Goal: Task Accomplishment & Management: Manage account settings

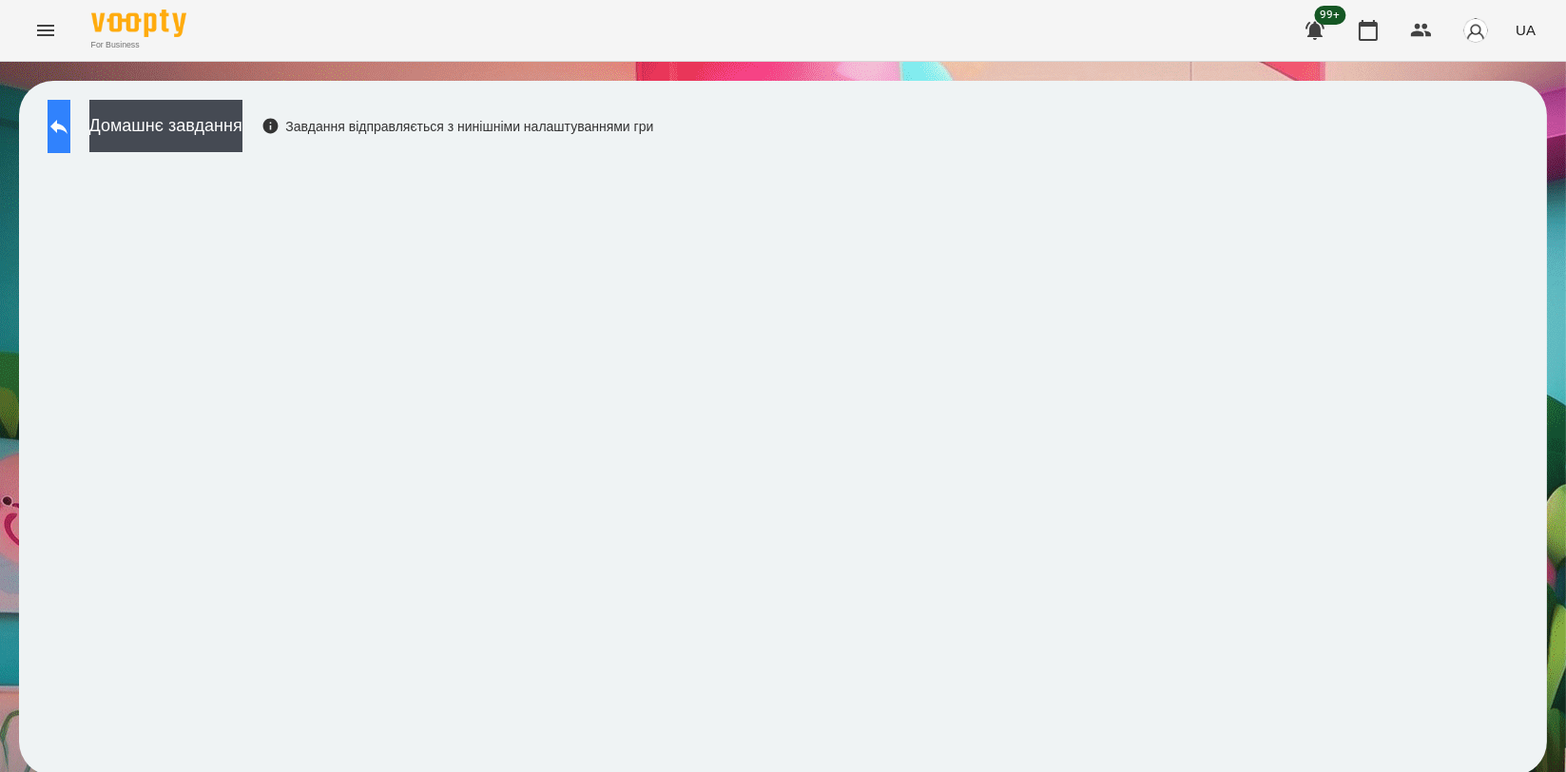
click at [70, 131] on button at bounding box center [59, 126] width 23 height 53
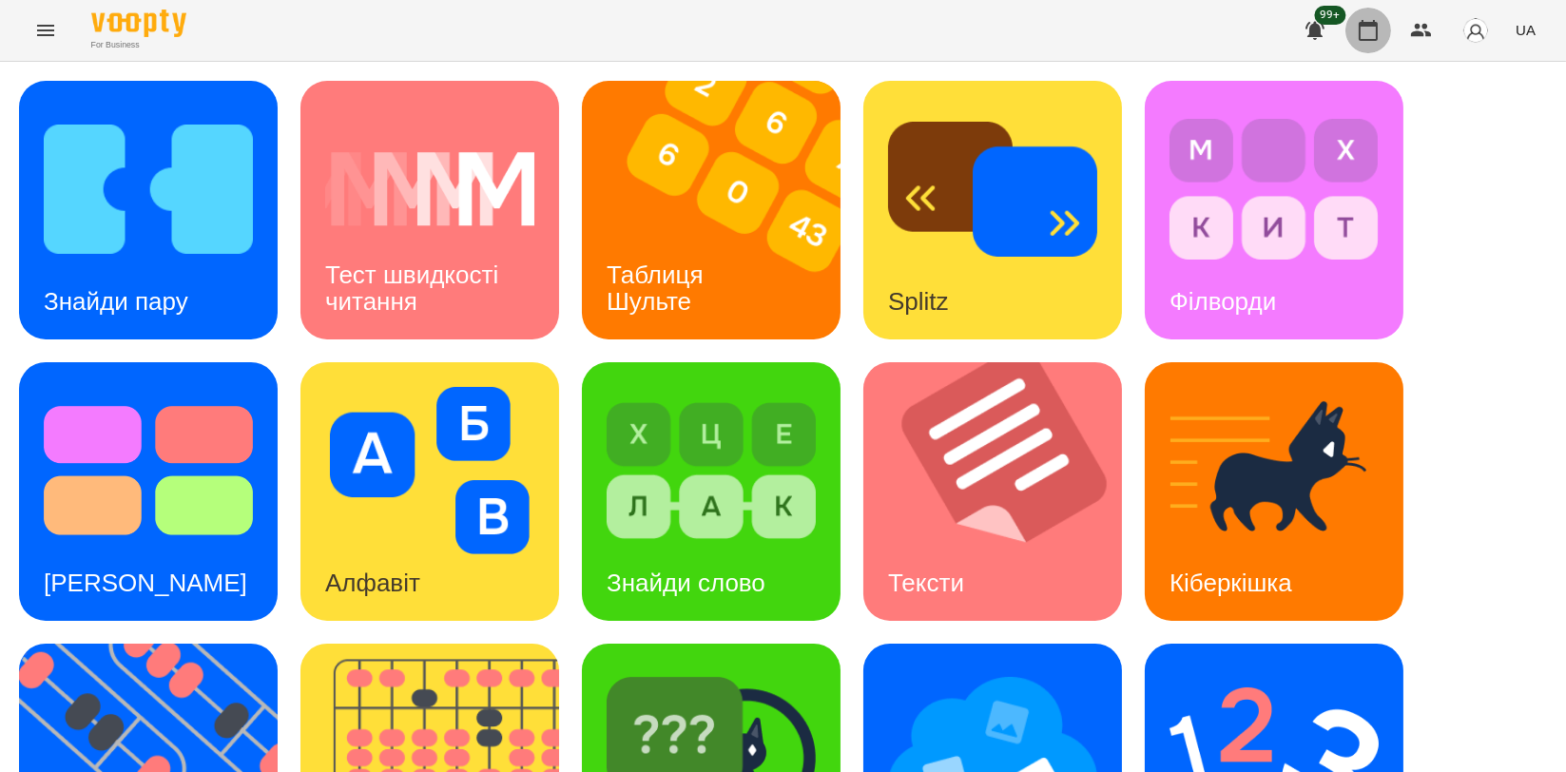
click at [1365, 44] on button "button" at bounding box center [1369, 31] width 46 height 46
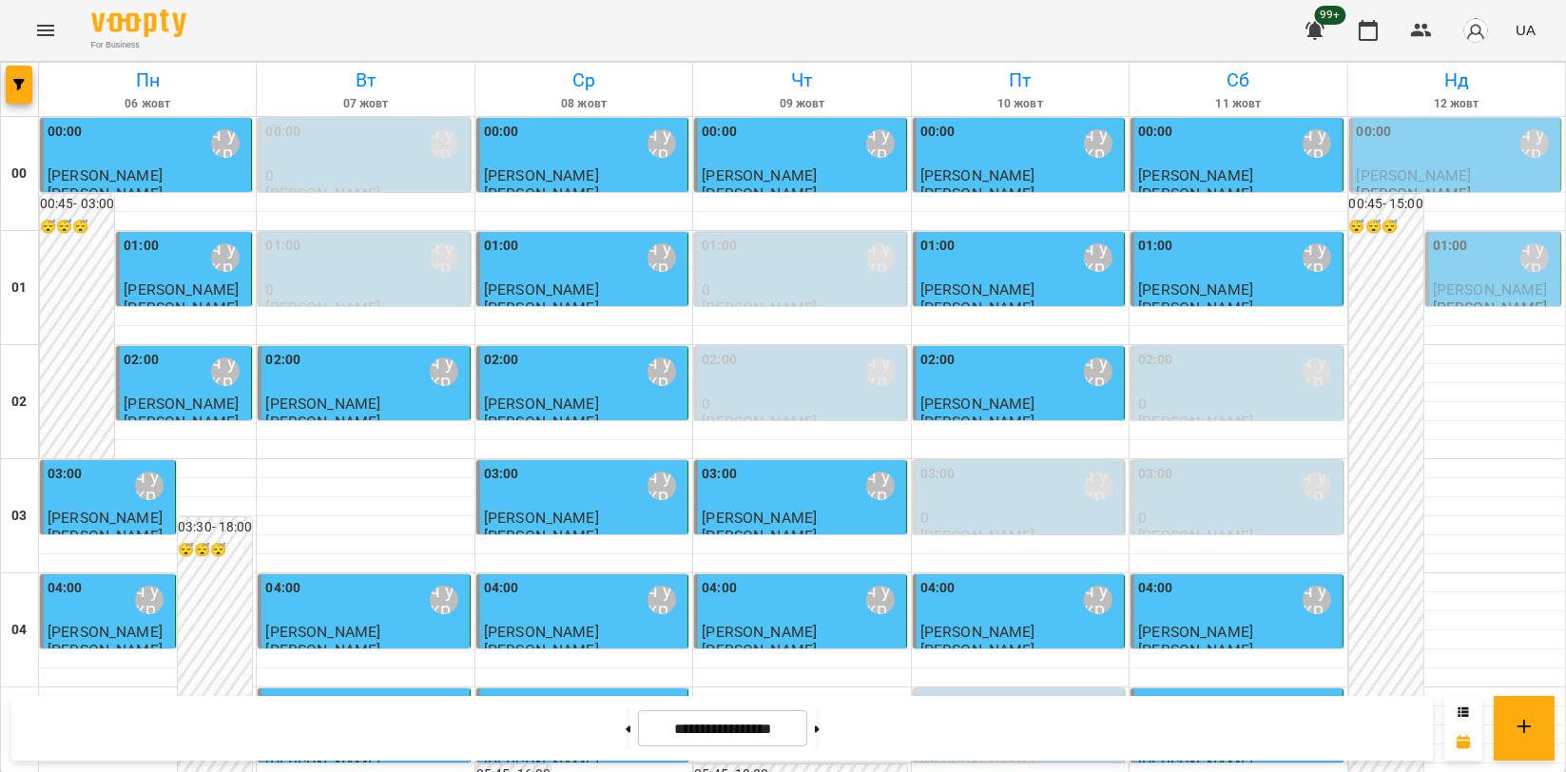
click at [1398, 168] on span "[PERSON_NAME]" at bounding box center [1414, 175] width 115 height 18
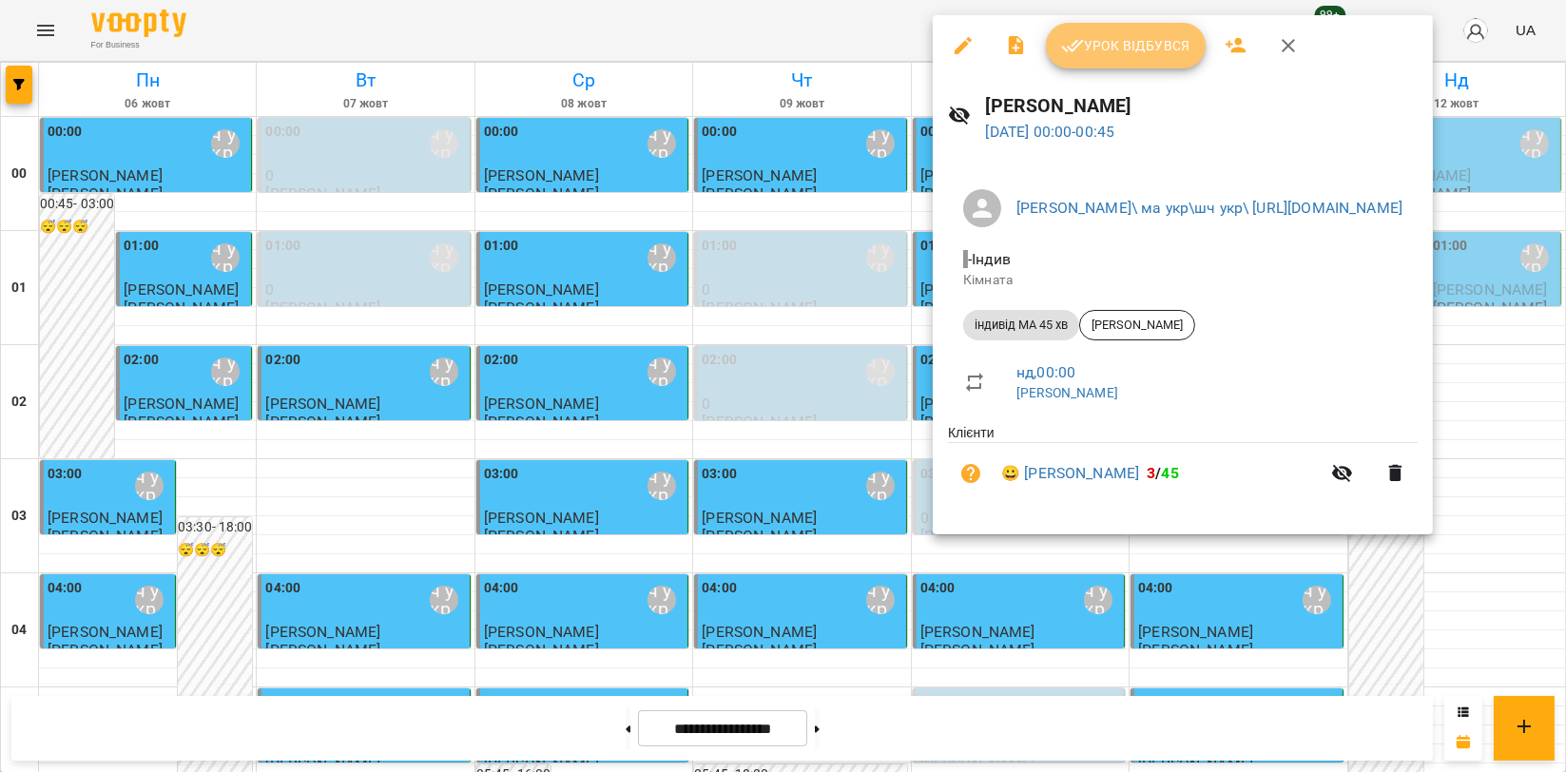
click at [1124, 50] on span "Урок відбувся" at bounding box center [1125, 45] width 129 height 23
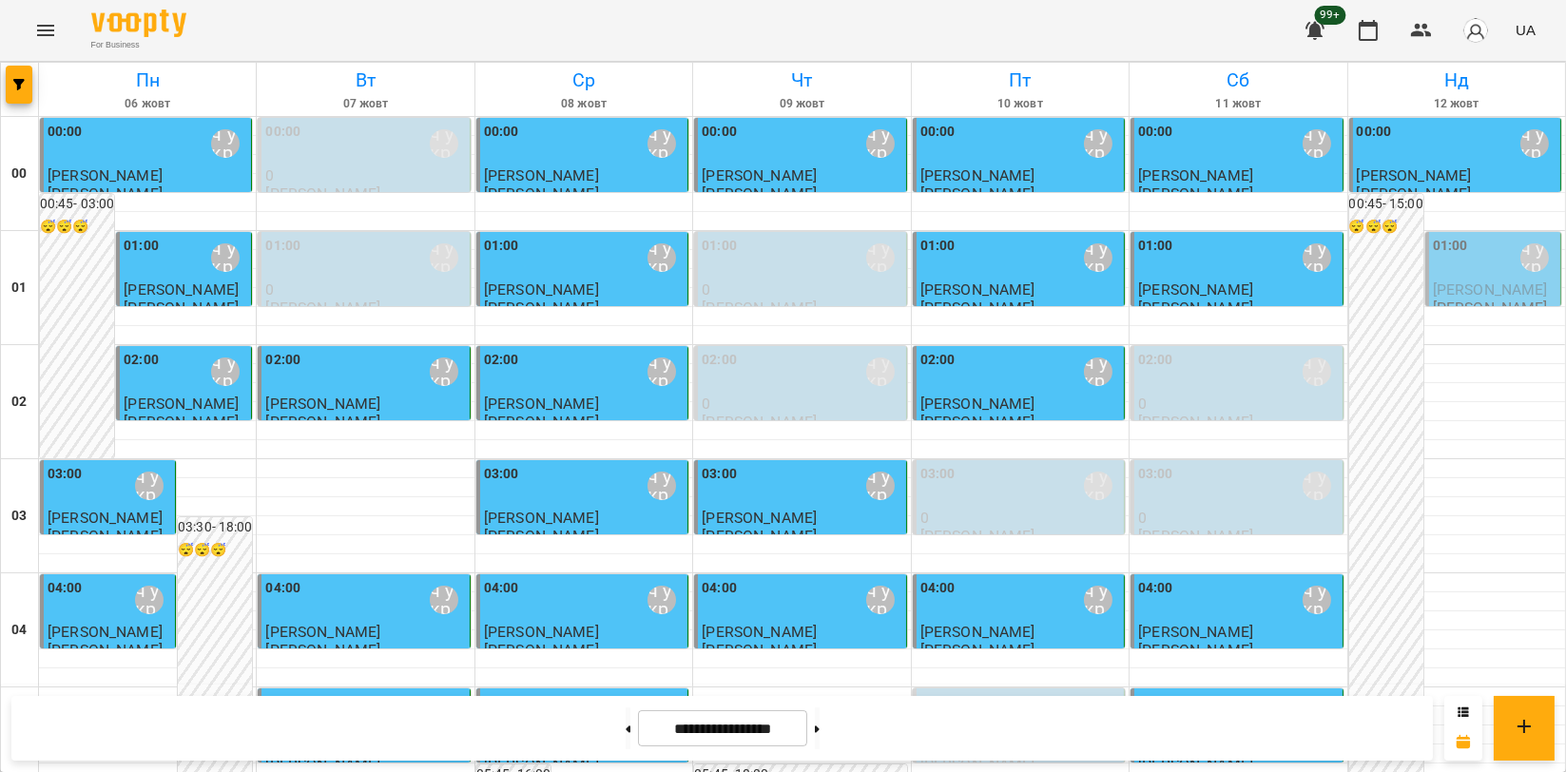
click at [1474, 287] on span "[PERSON_NAME]" at bounding box center [1490, 290] width 115 height 18
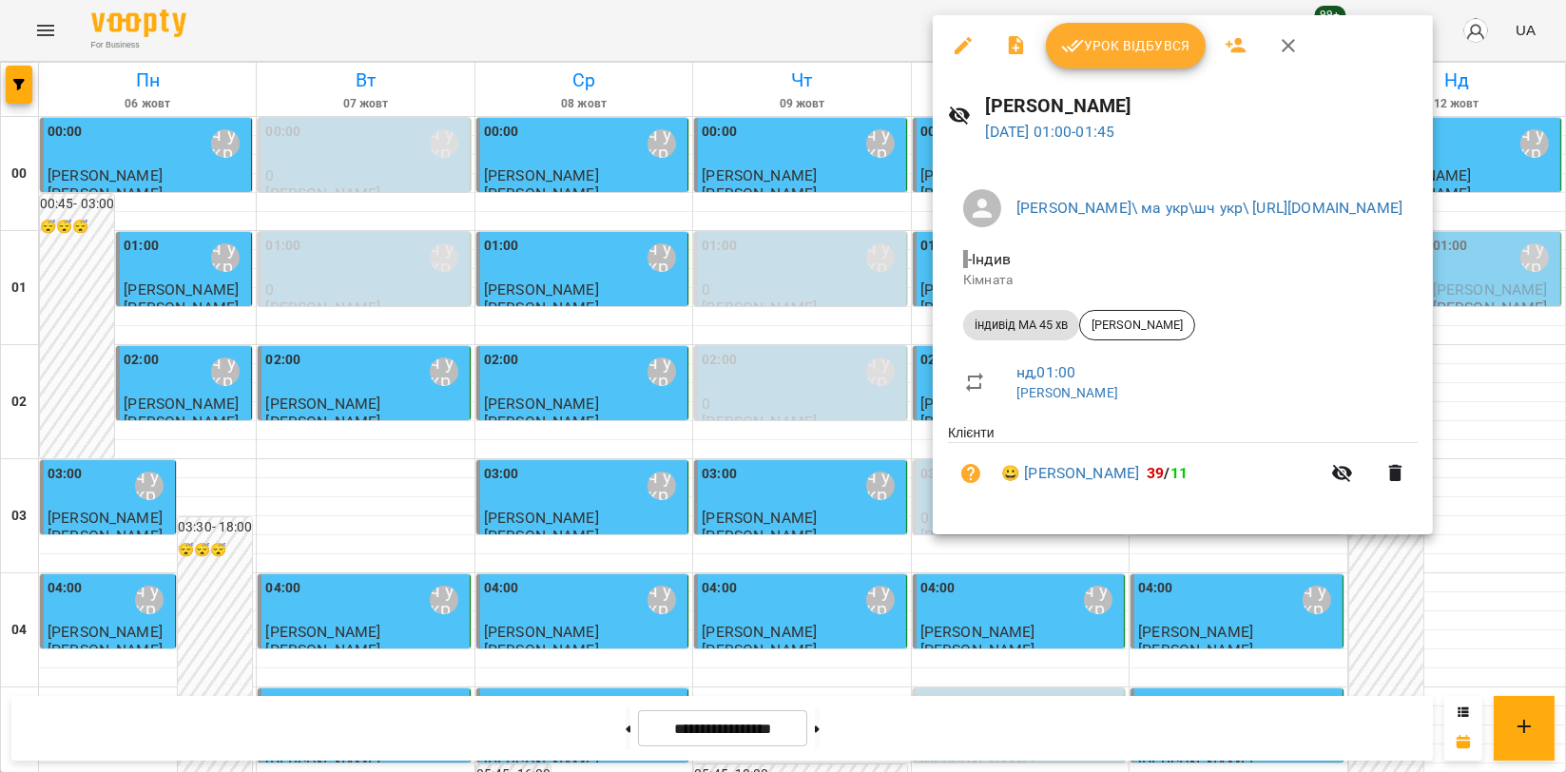
click at [1133, 60] on button "Урок відбувся" at bounding box center [1126, 46] width 160 height 46
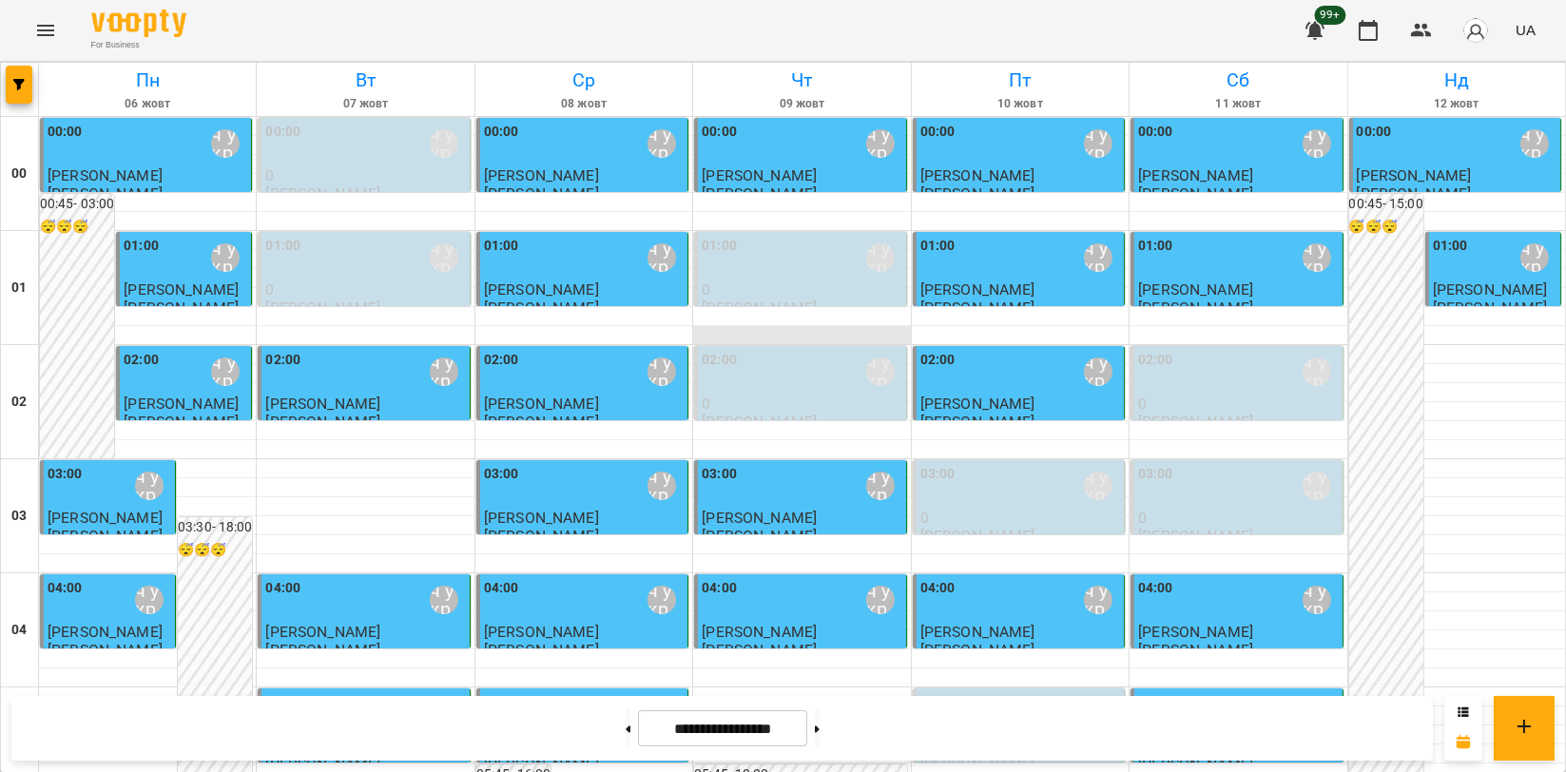
scroll to position [2169, 0]
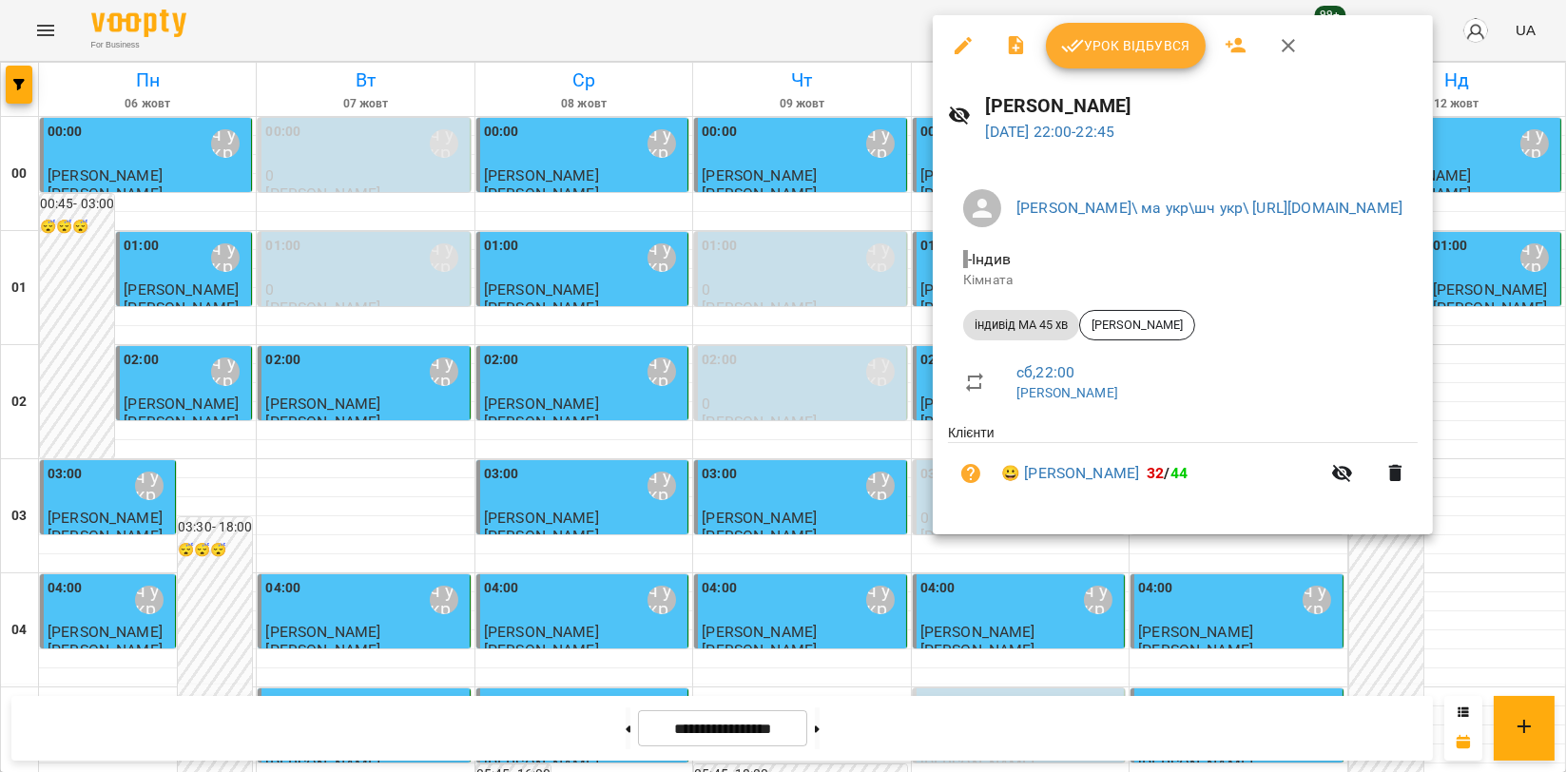
click at [1124, 56] on span "Урок відбувся" at bounding box center [1125, 45] width 129 height 23
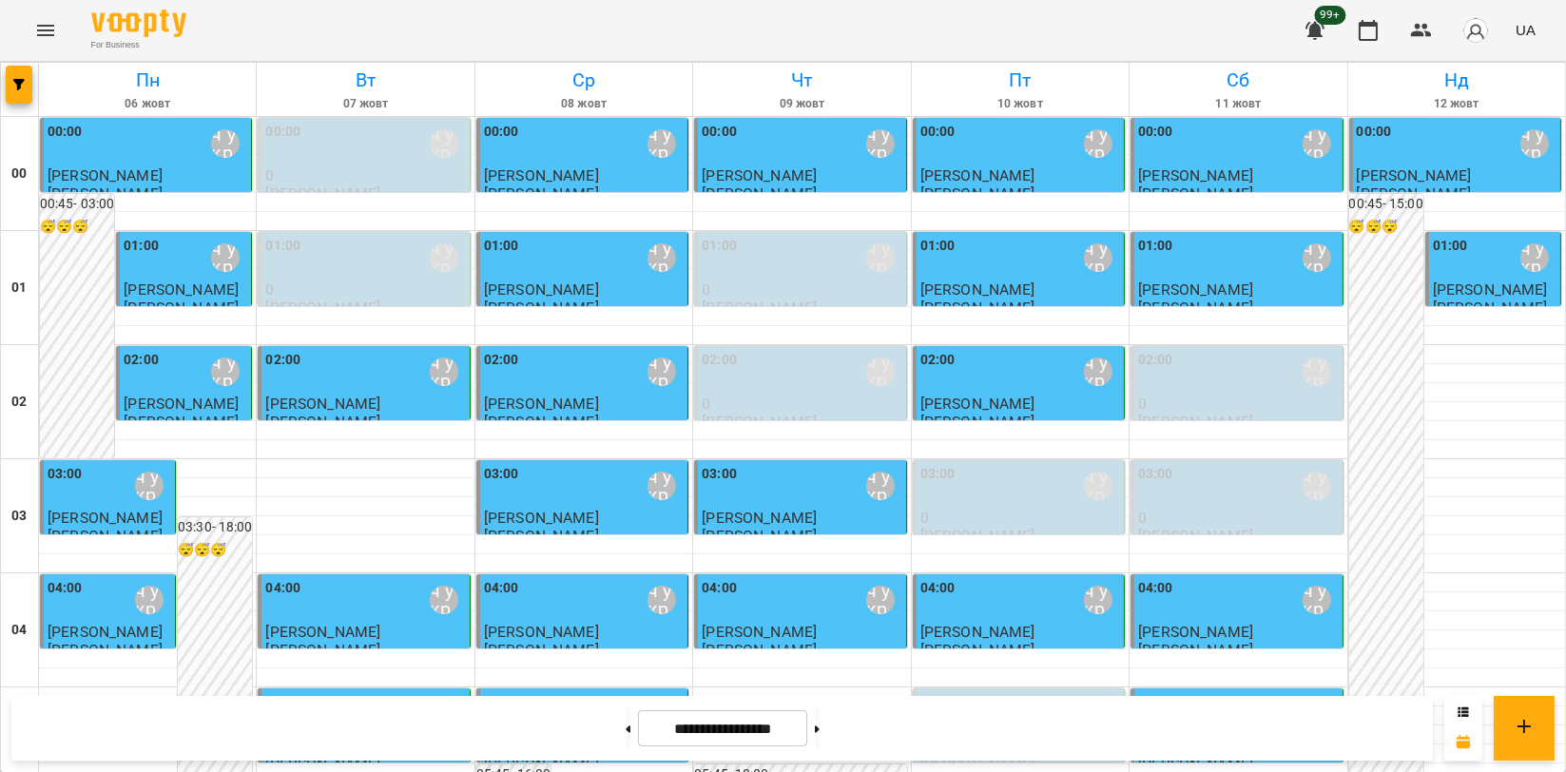
scroll to position [2008, 0]
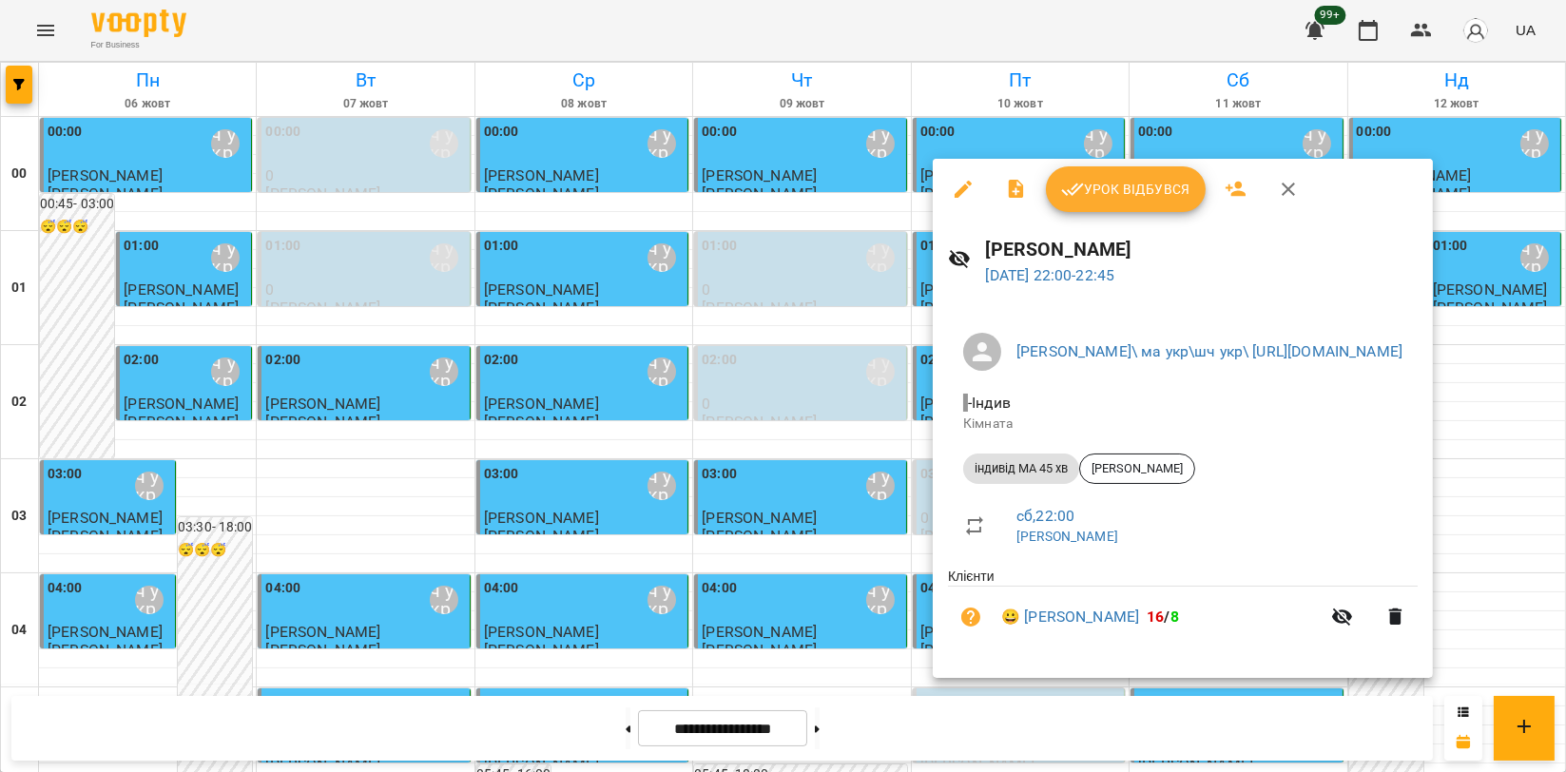
click at [1117, 182] on span "Урок відбувся" at bounding box center [1125, 189] width 129 height 23
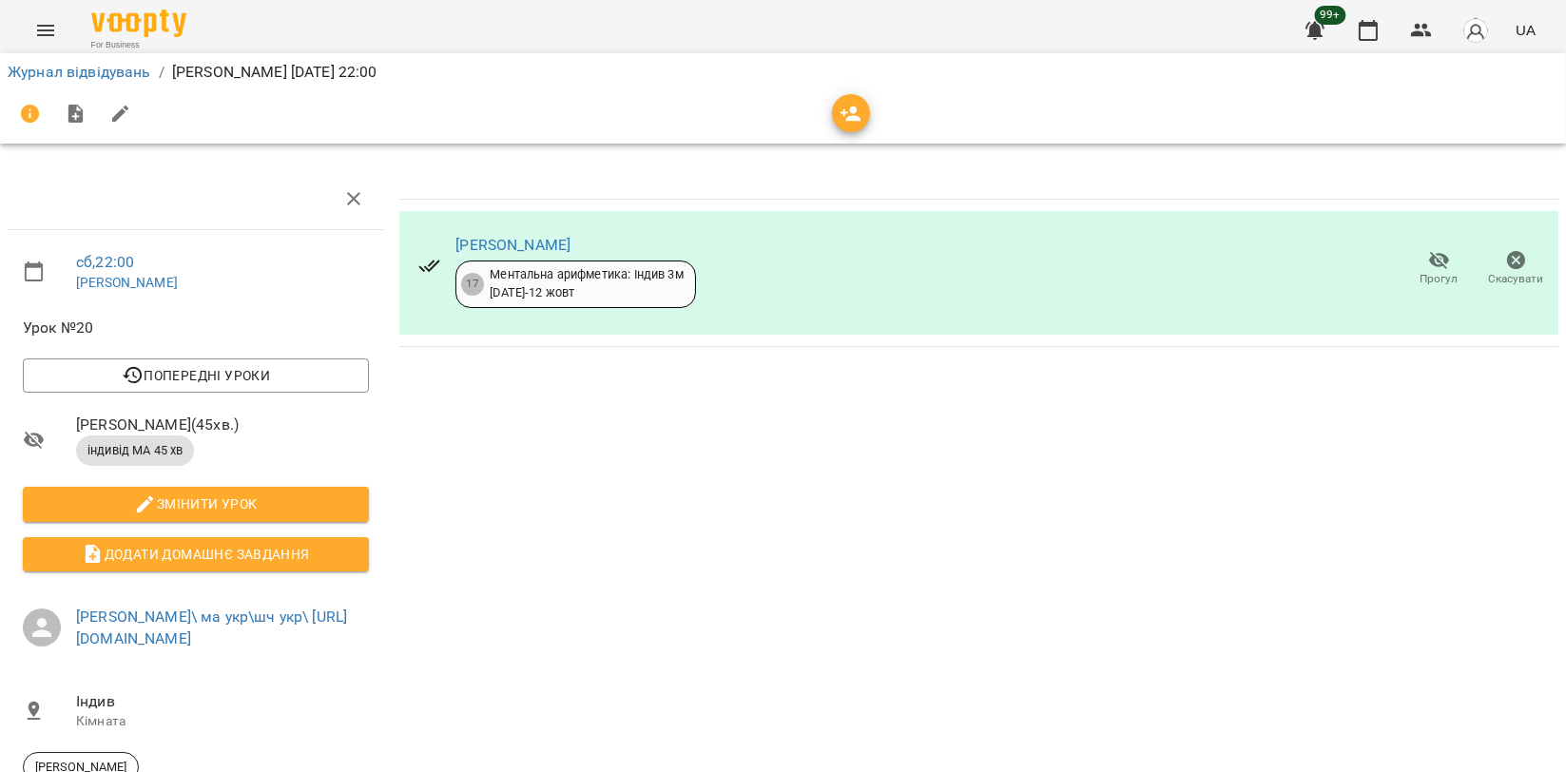
click at [29, 36] on button "Menu" at bounding box center [46, 31] width 46 height 46
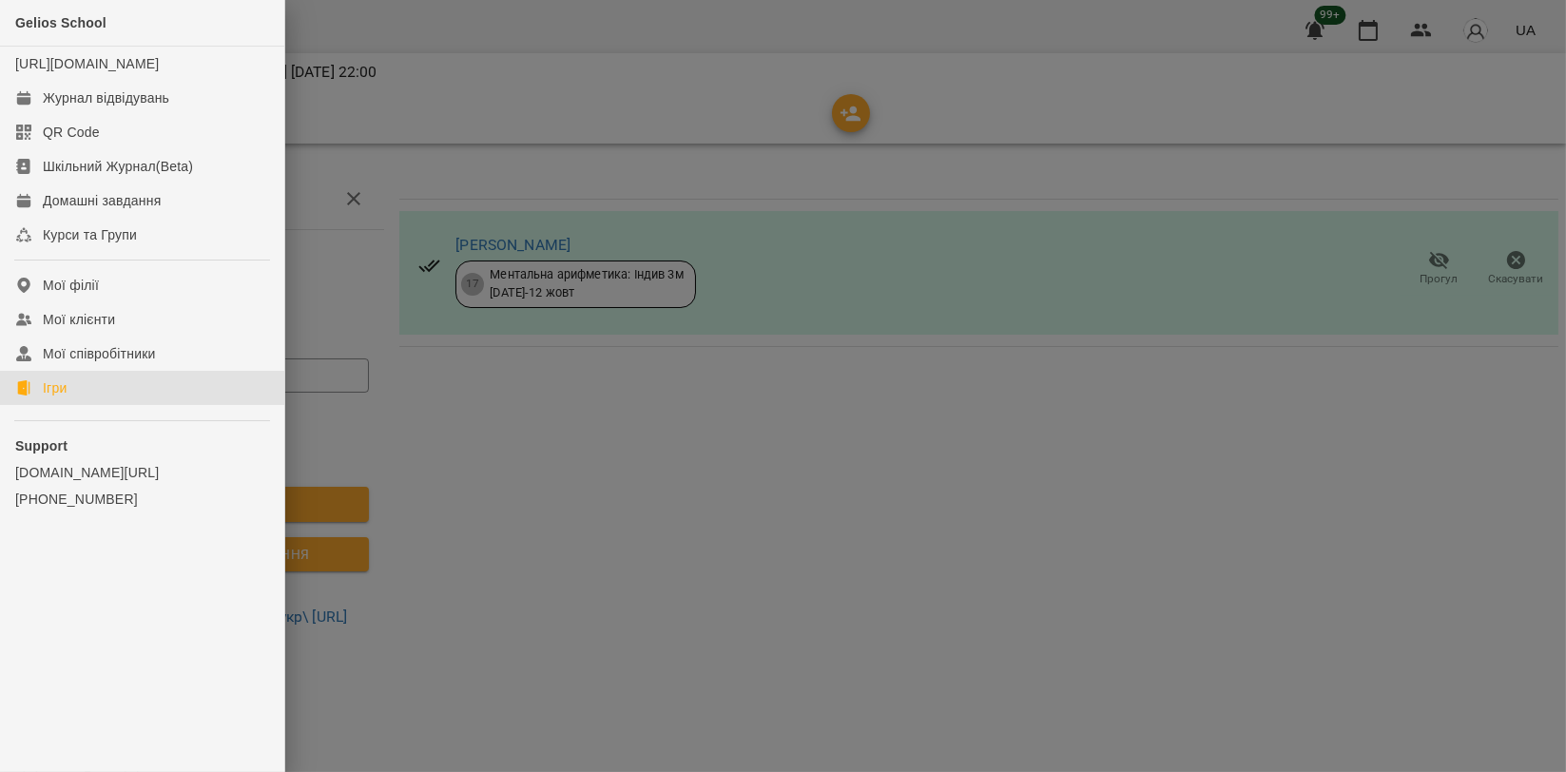
click at [45, 398] on div "Ігри" at bounding box center [55, 388] width 24 height 19
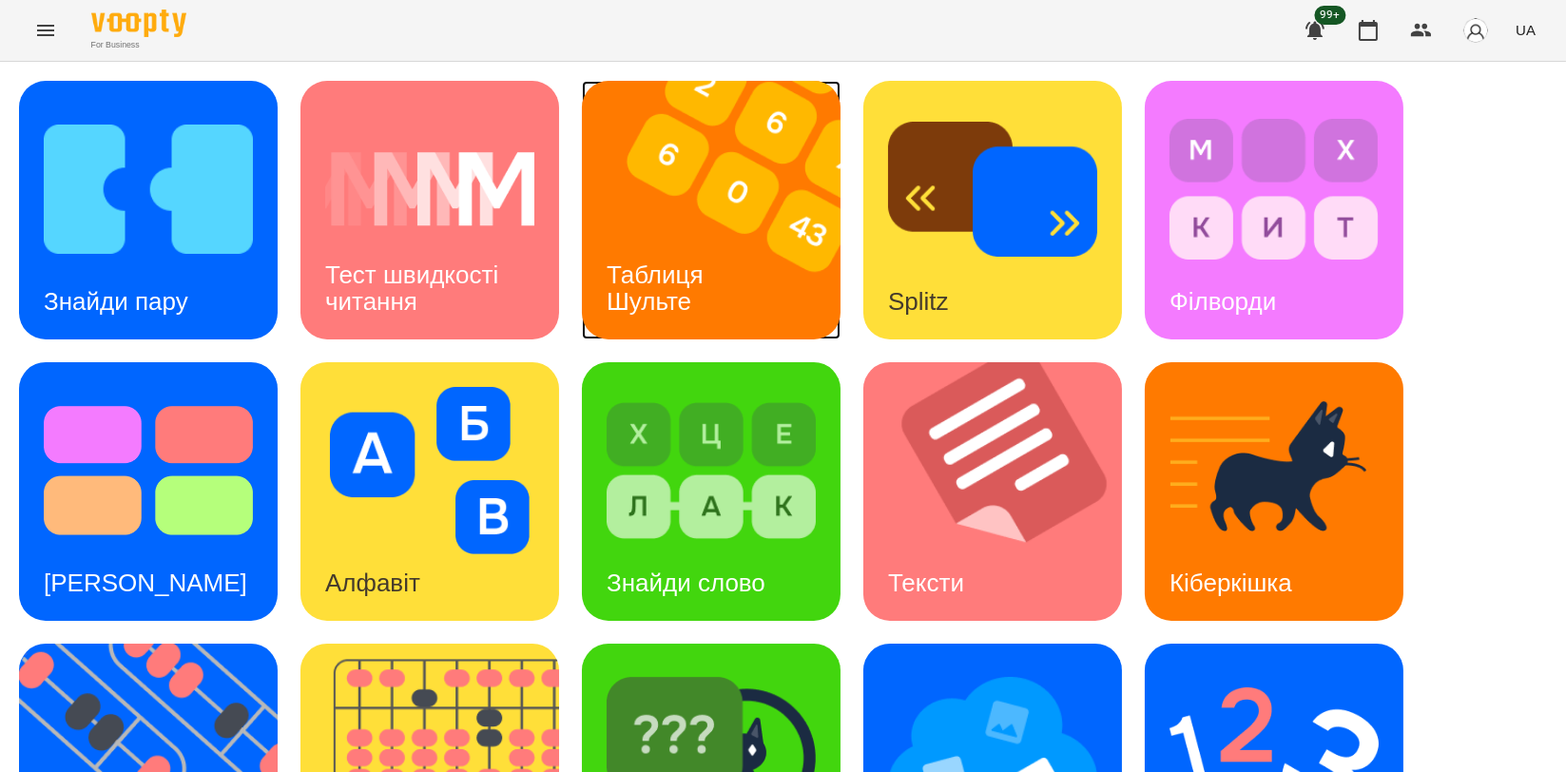
click at [717, 215] on img at bounding box center [723, 210] width 282 height 259
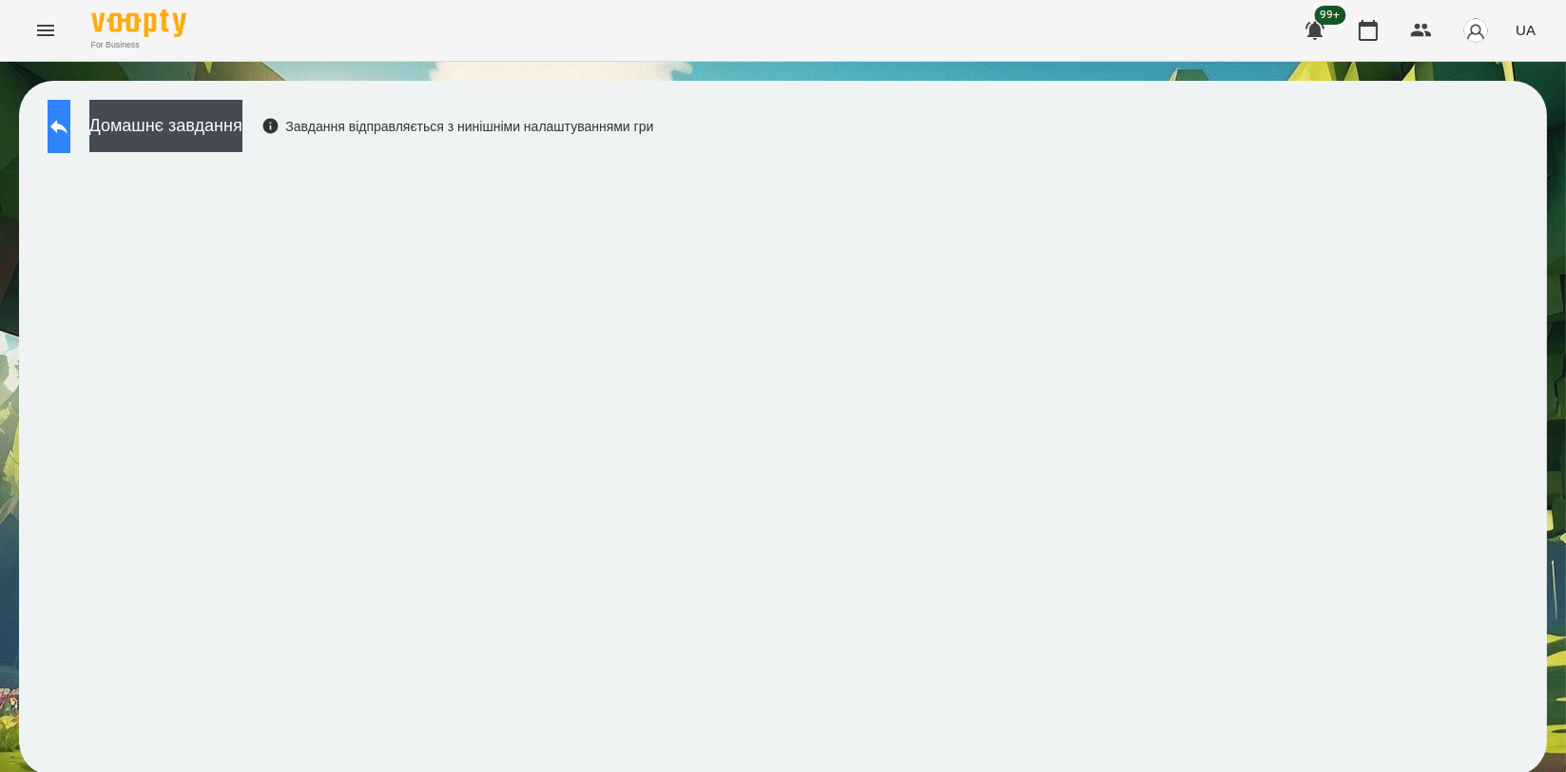
click at [63, 124] on button at bounding box center [59, 126] width 23 height 53
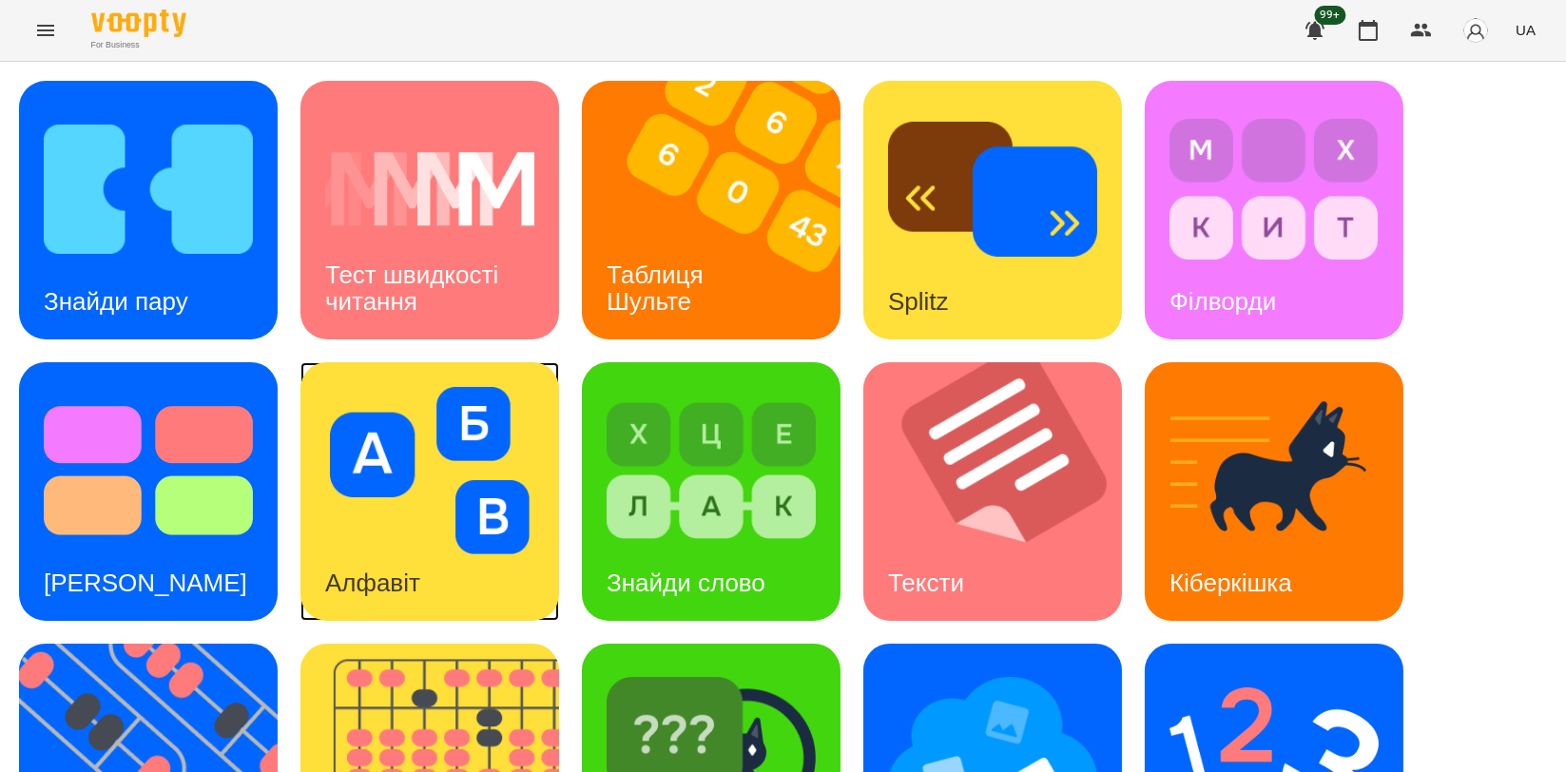
click at [370, 481] on img at bounding box center [429, 470] width 209 height 167
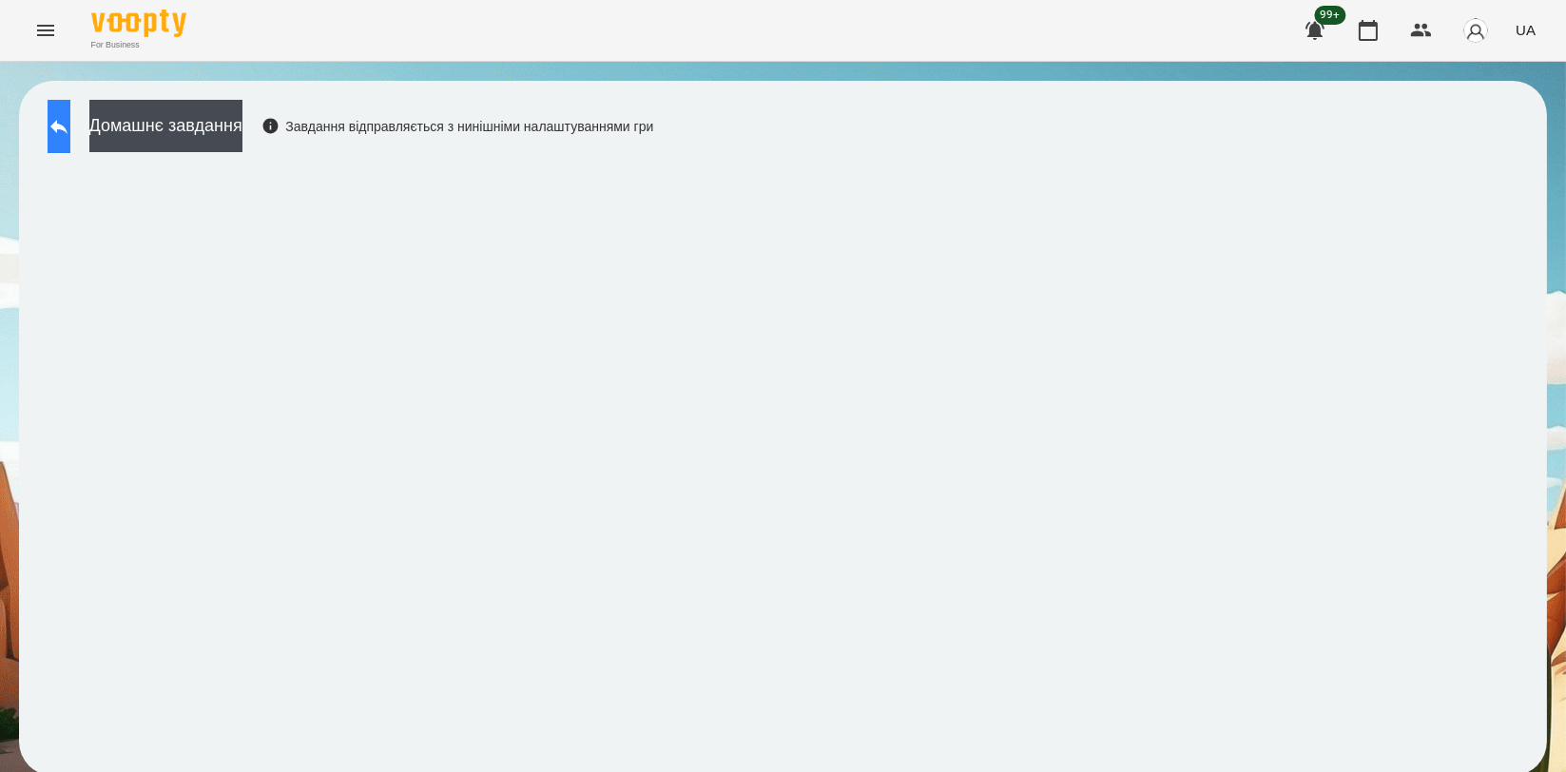
click at [70, 125] on icon at bounding box center [59, 126] width 23 height 23
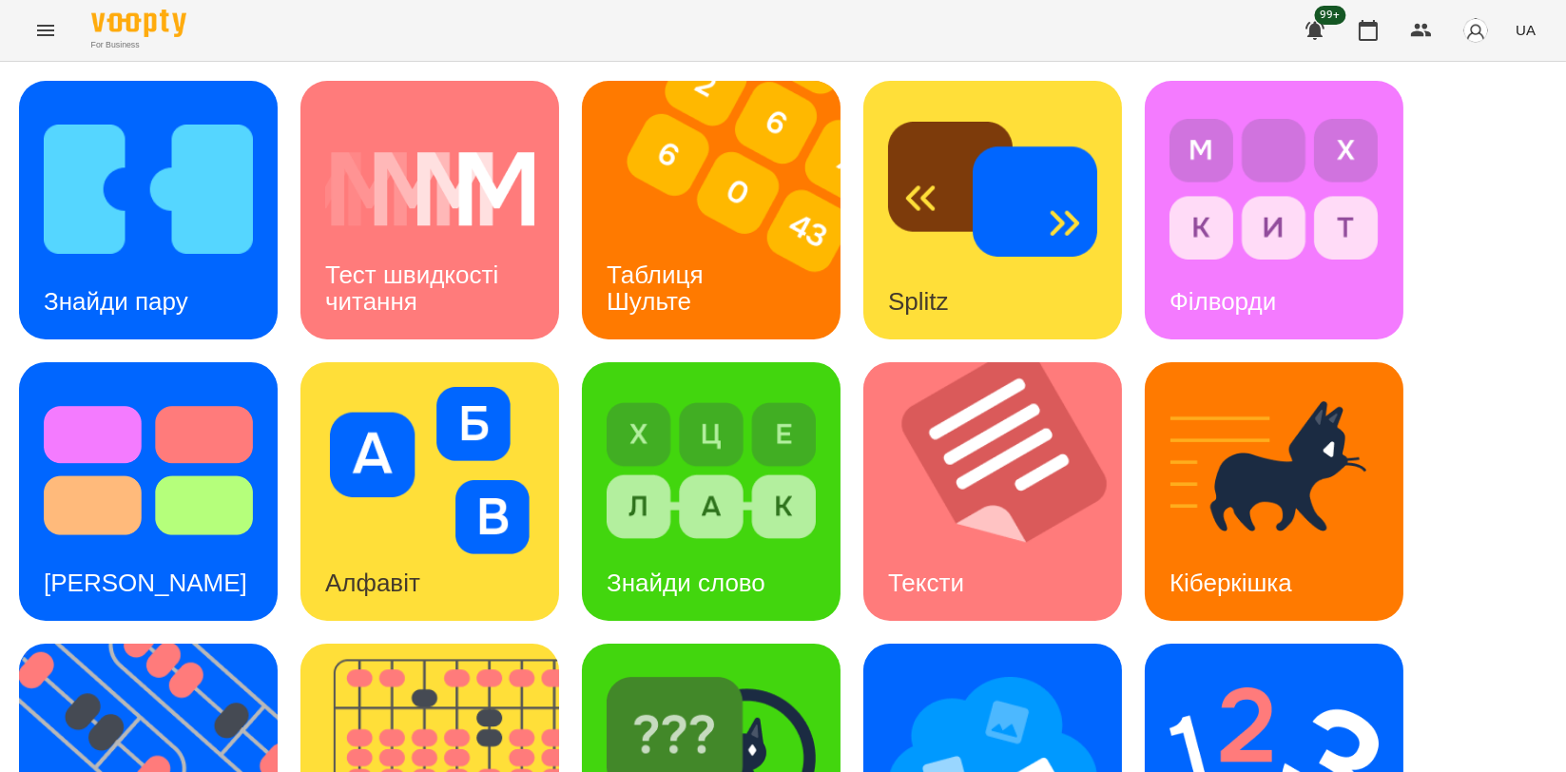
scroll to position [211, 0]
click at [144, 387] on img at bounding box center [148, 470] width 209 height 167
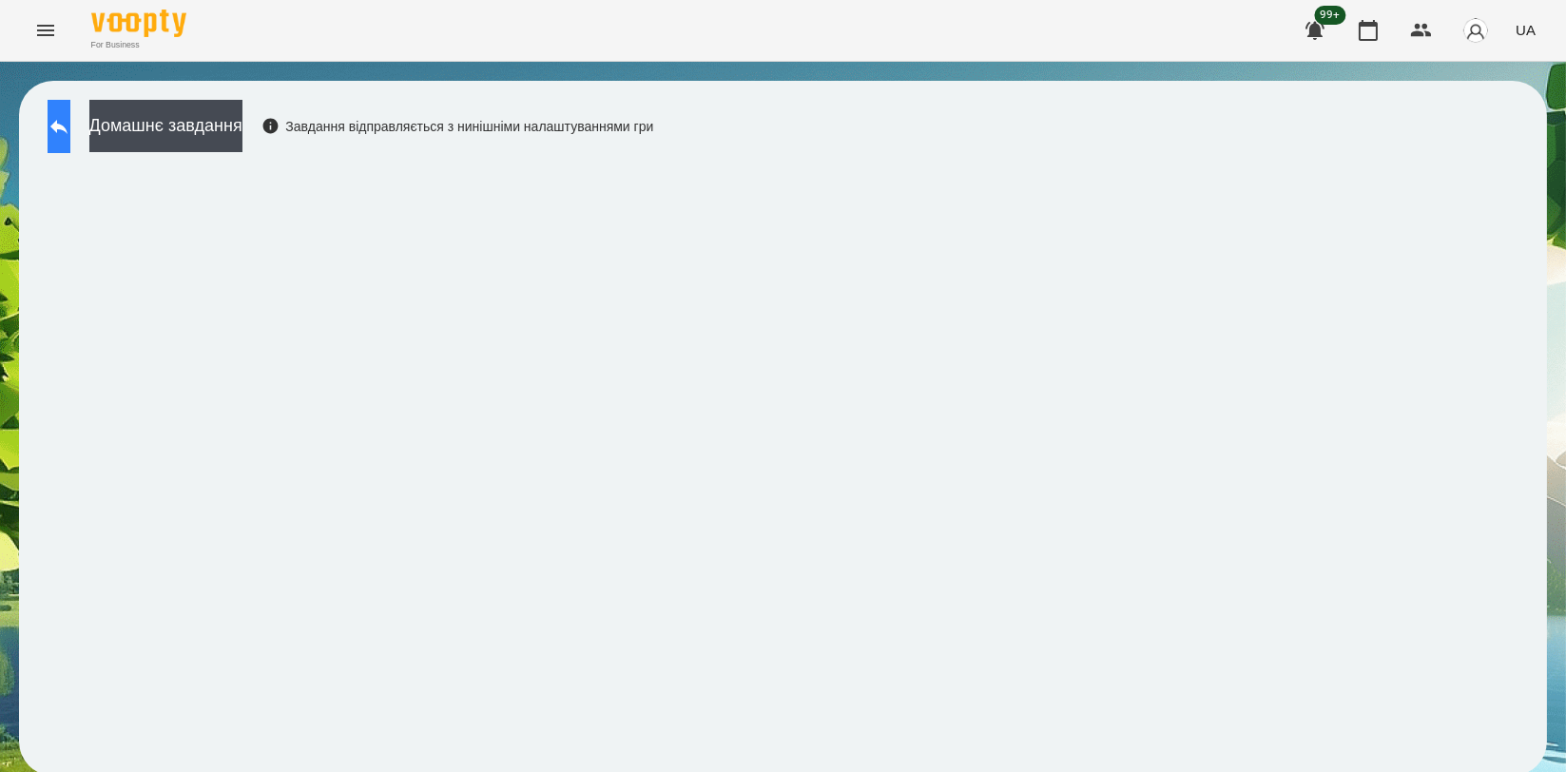
click at [70, 134] on icon at bounding box center [59, 126] width 23 height 23
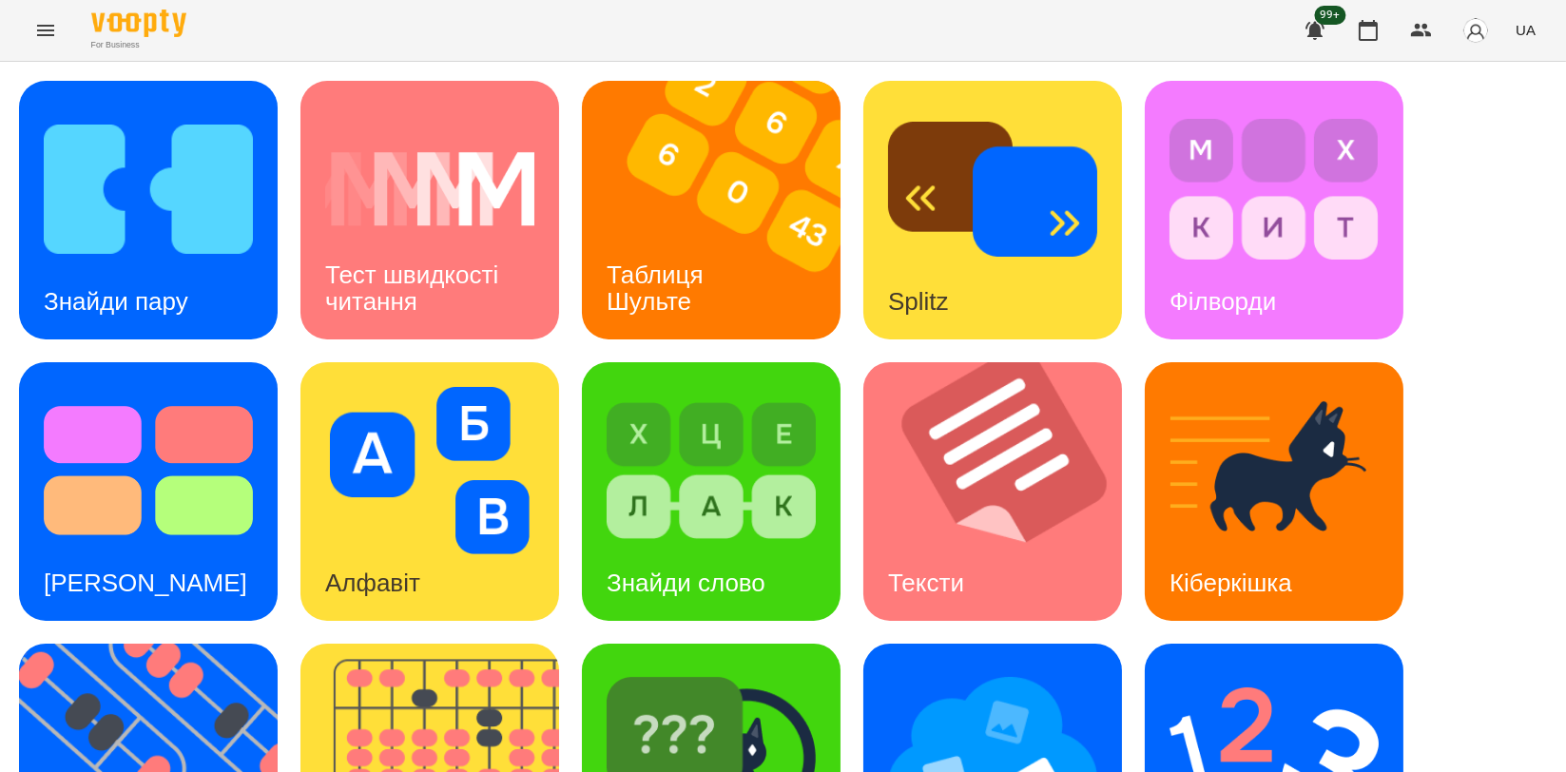
scroll to position [422, 0]
click at [946, 362] on img at bounding box center [1005, 491] width 282 height 259
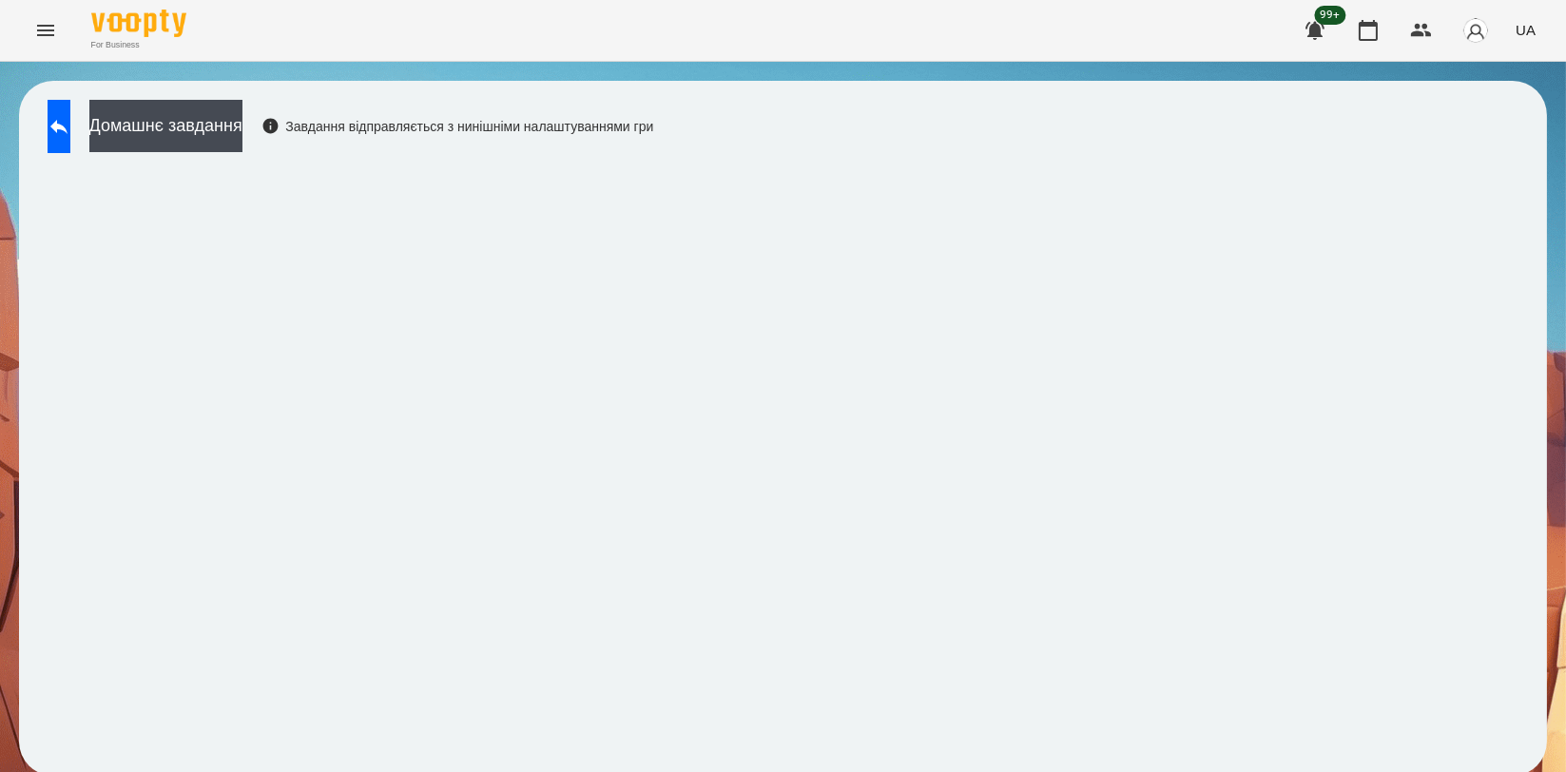
scroll to position [3, 0]
click at [70, 134] on button at bounding box center [59, 126] width 23 height 53
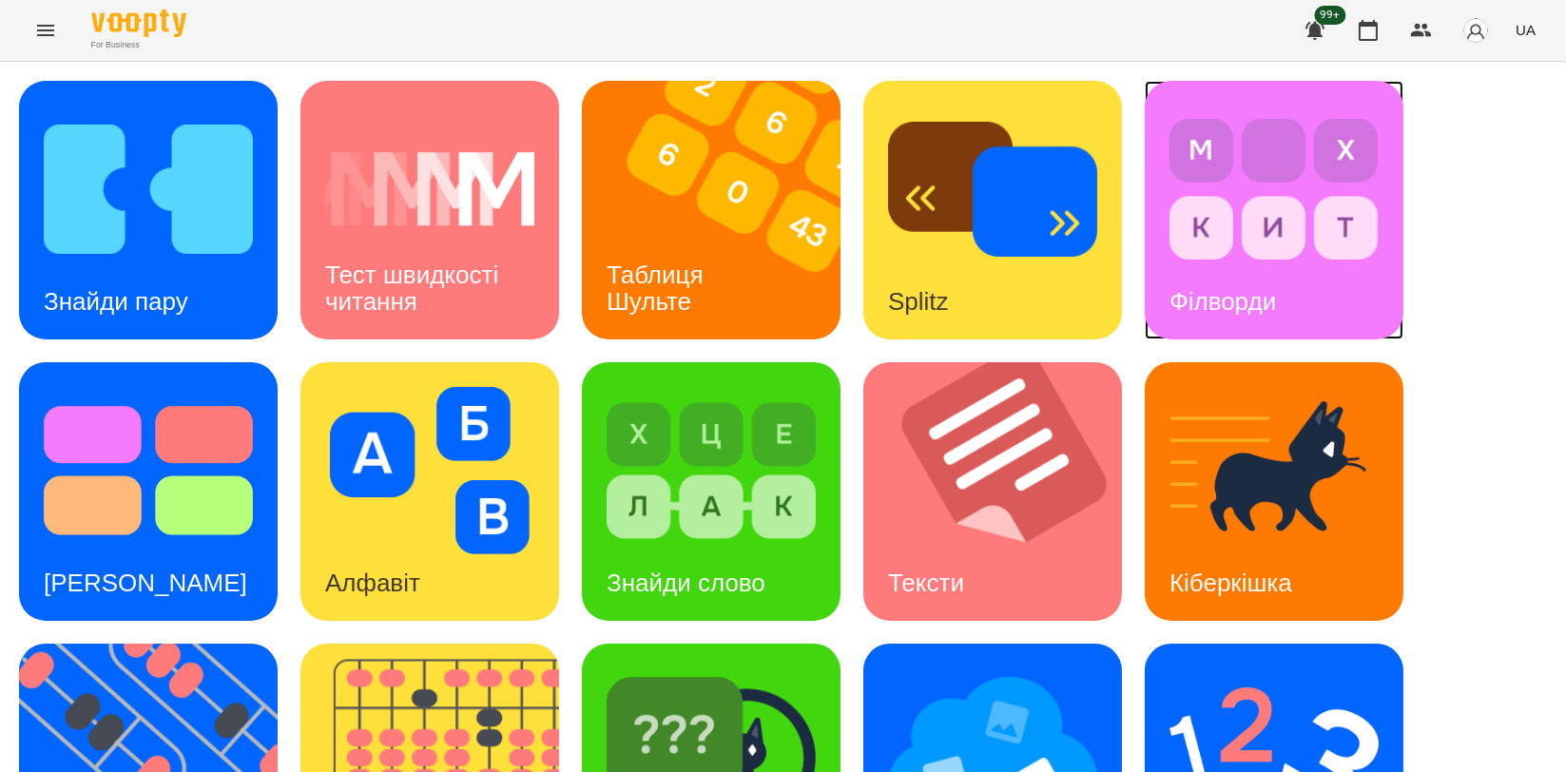
click at [1274, 296] on h3 "Філворди" at bounding box center [1223, 301] width 107 height 29
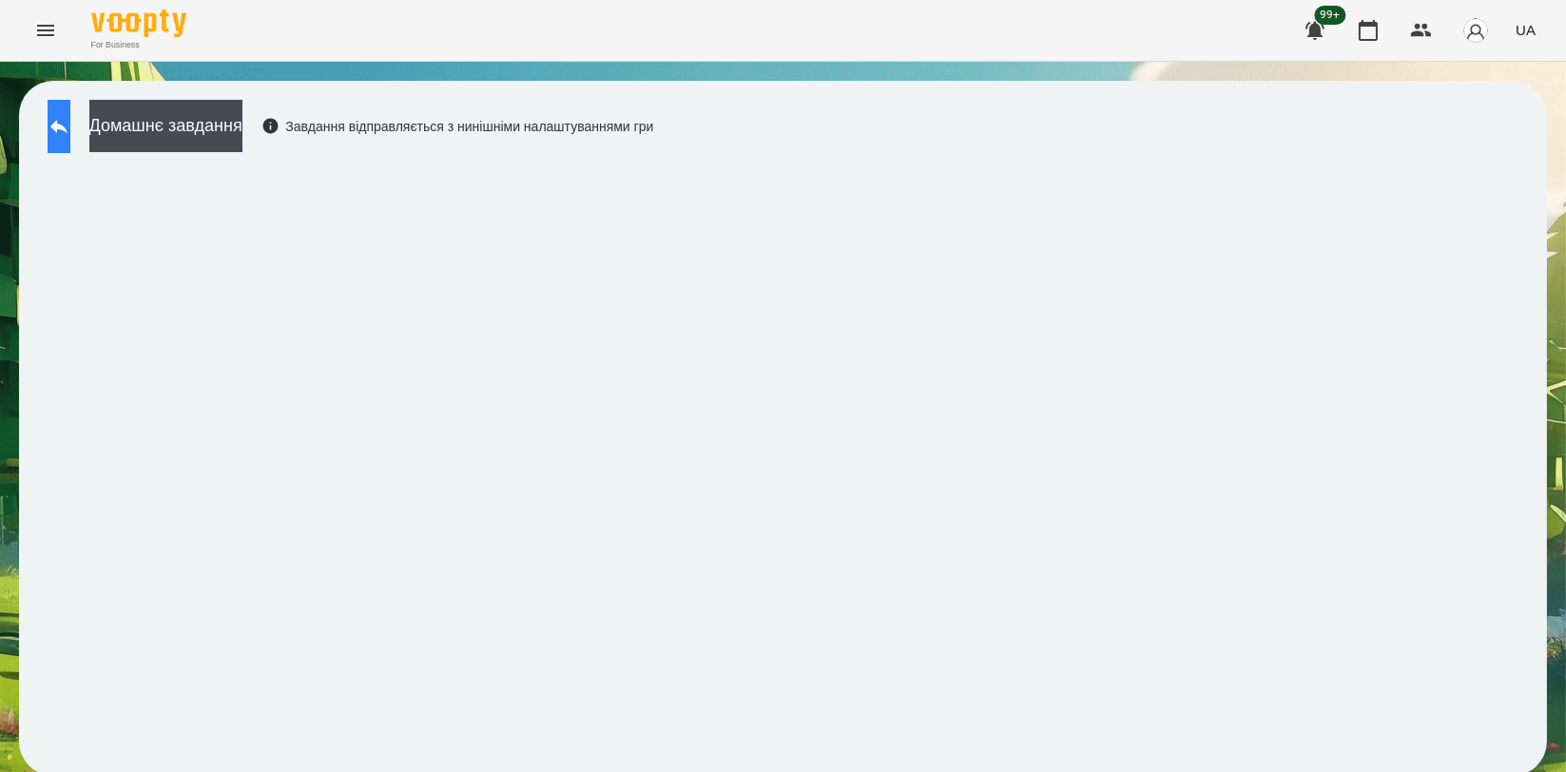
click at [69, 117] on icon at bounding box center [59, 126] width 23 height 23
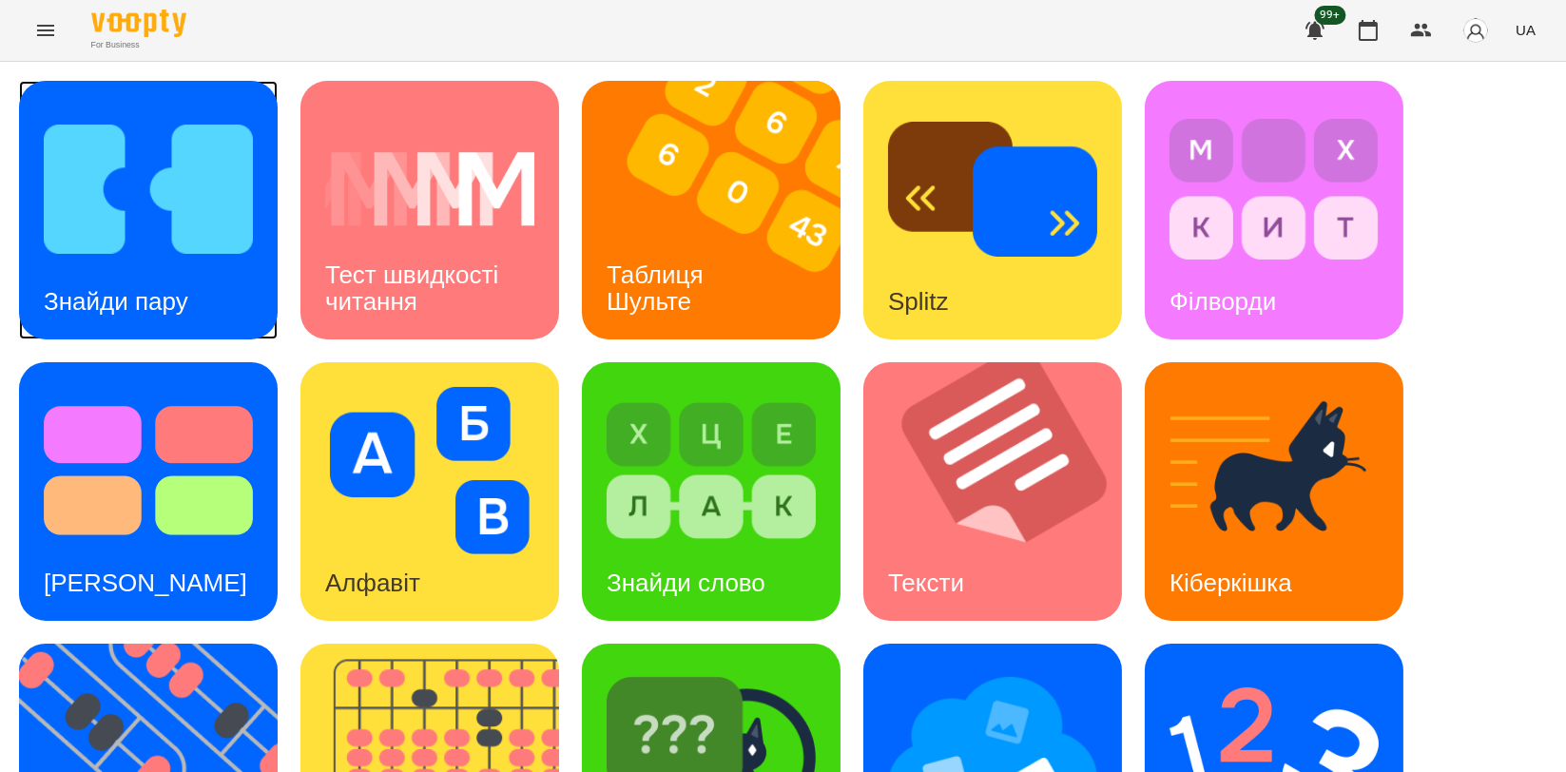
click at [146, 167] on img at bounding box center [148, 189] width 209 height 167
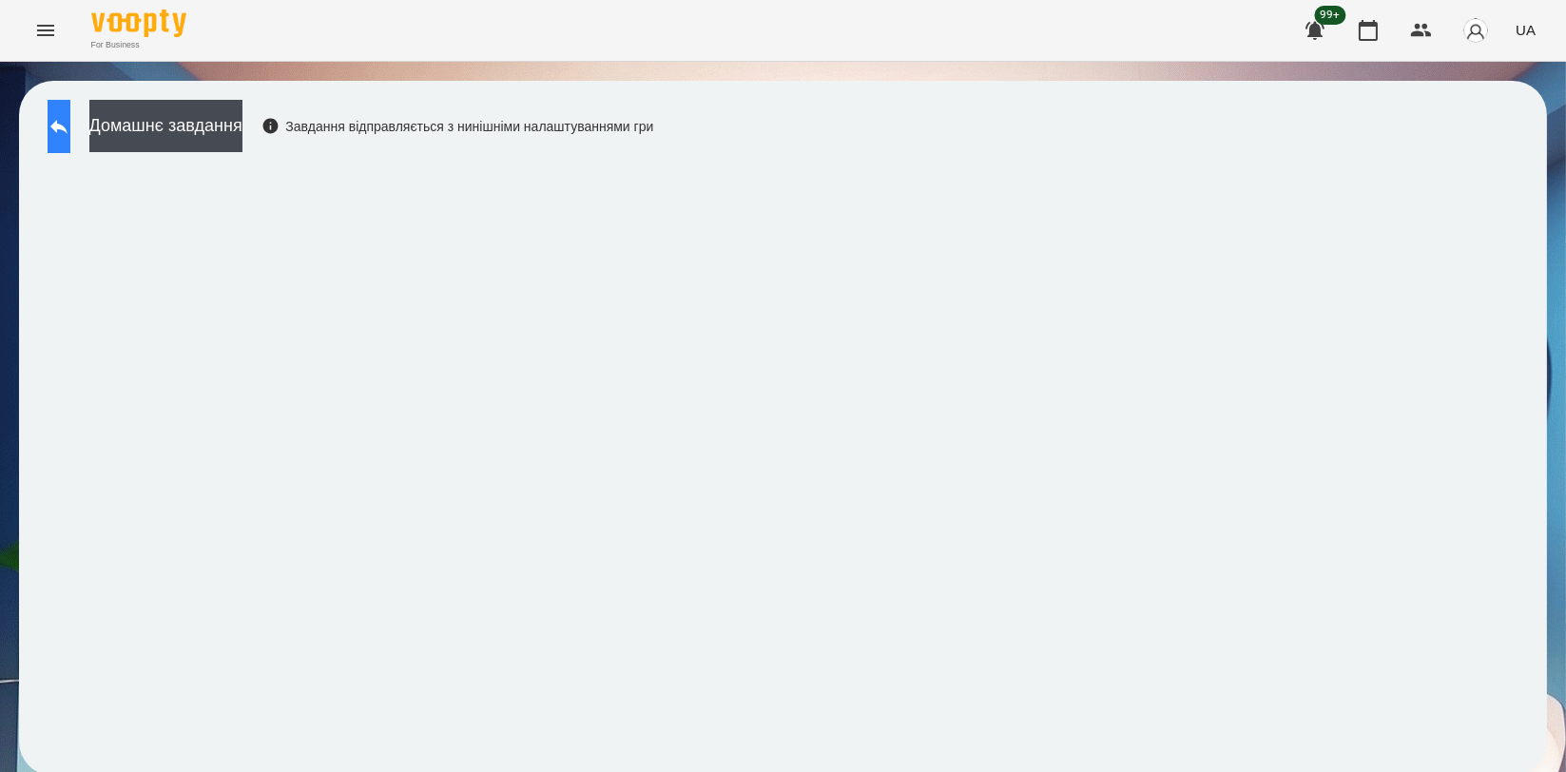
click at [65, 127] on button at bounding box center [59, 126] width 23 height 53
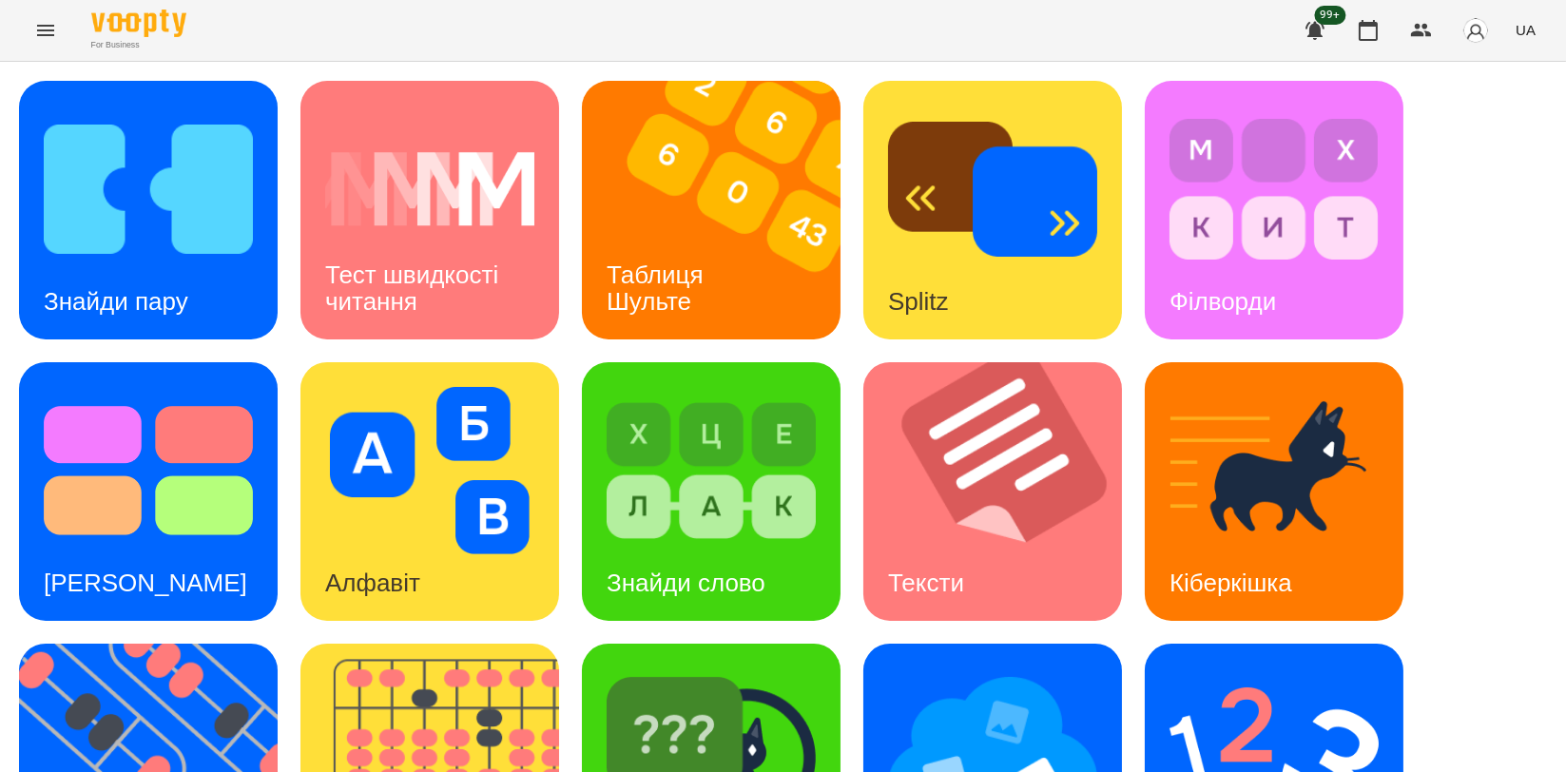
scroll to position [317, 0]
click at [978, 362] on img at bounding box center [1005, 491] width 282 height 259
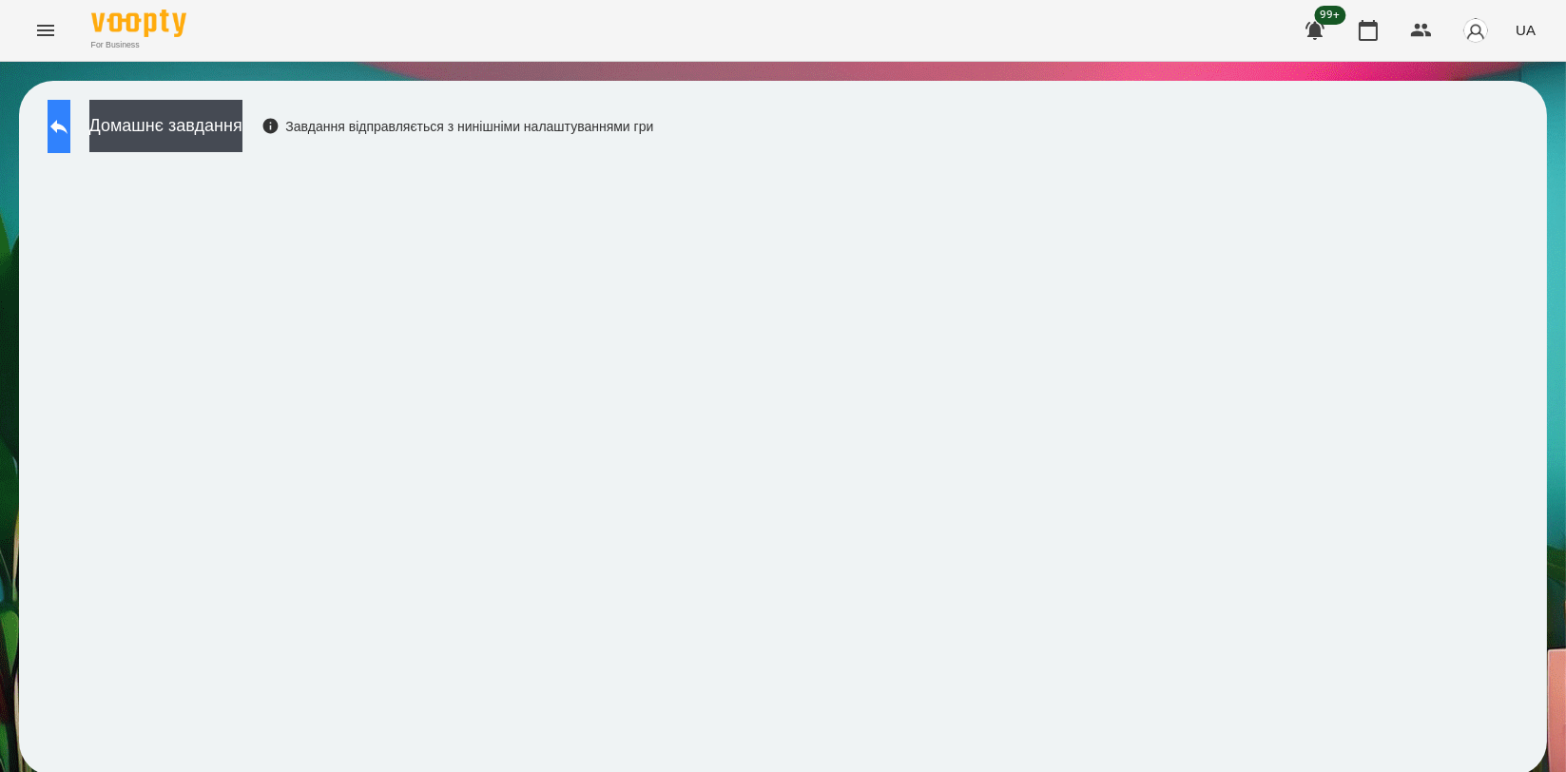
click at [70, 124] on icon at bounding box center [59, 126] width 23 height 23
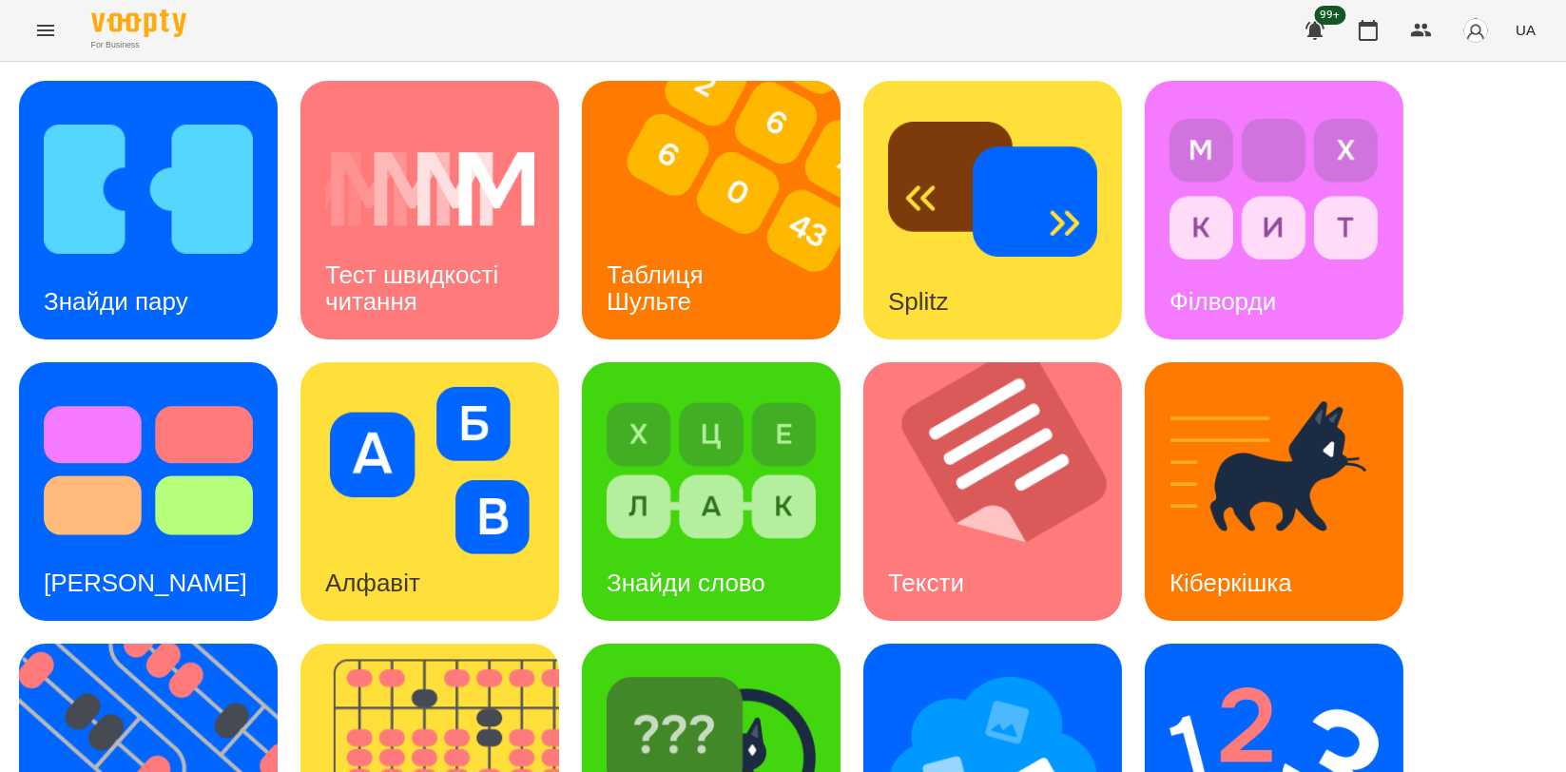
scroll to position [431, 0]
click at [862, 248] on div "Знайди пару Тест швидкості читання Таблиця [PERSON_NAME] Splitz Філворди Тест С…" at bounding box center [783, 632] width 1528 height 1103
click at [980, 669] on img at bounding box center [992, 752] width 209 height 167
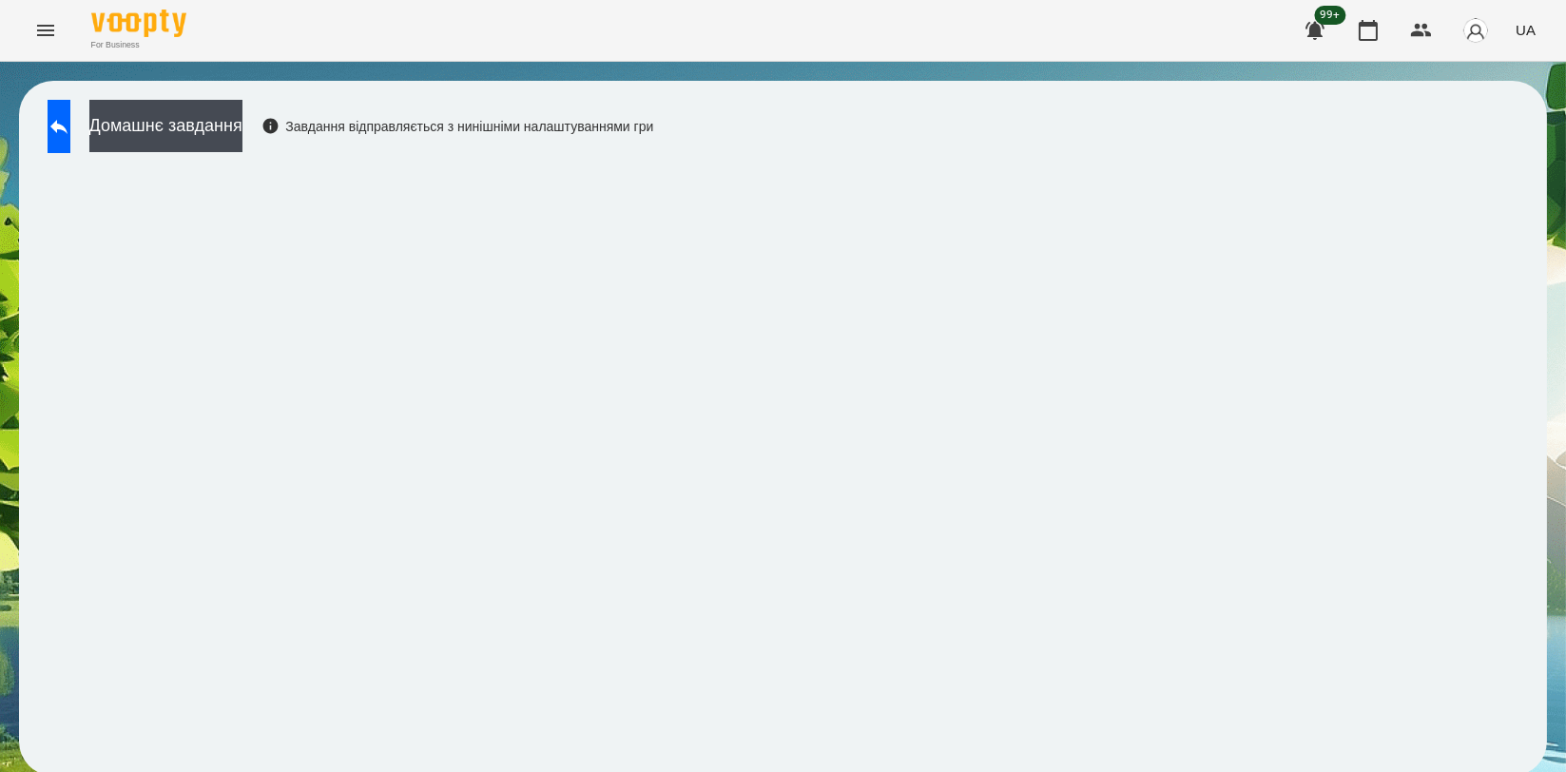
click at [650, 161] on div "Домашнє завдання Завдання відправляється з нинішніми налаштуваннями гри" at bounding box center [345, 131] width 615 height 63
click at [70, 120] on icon at bounding box center [59, 126] width 23 height 23
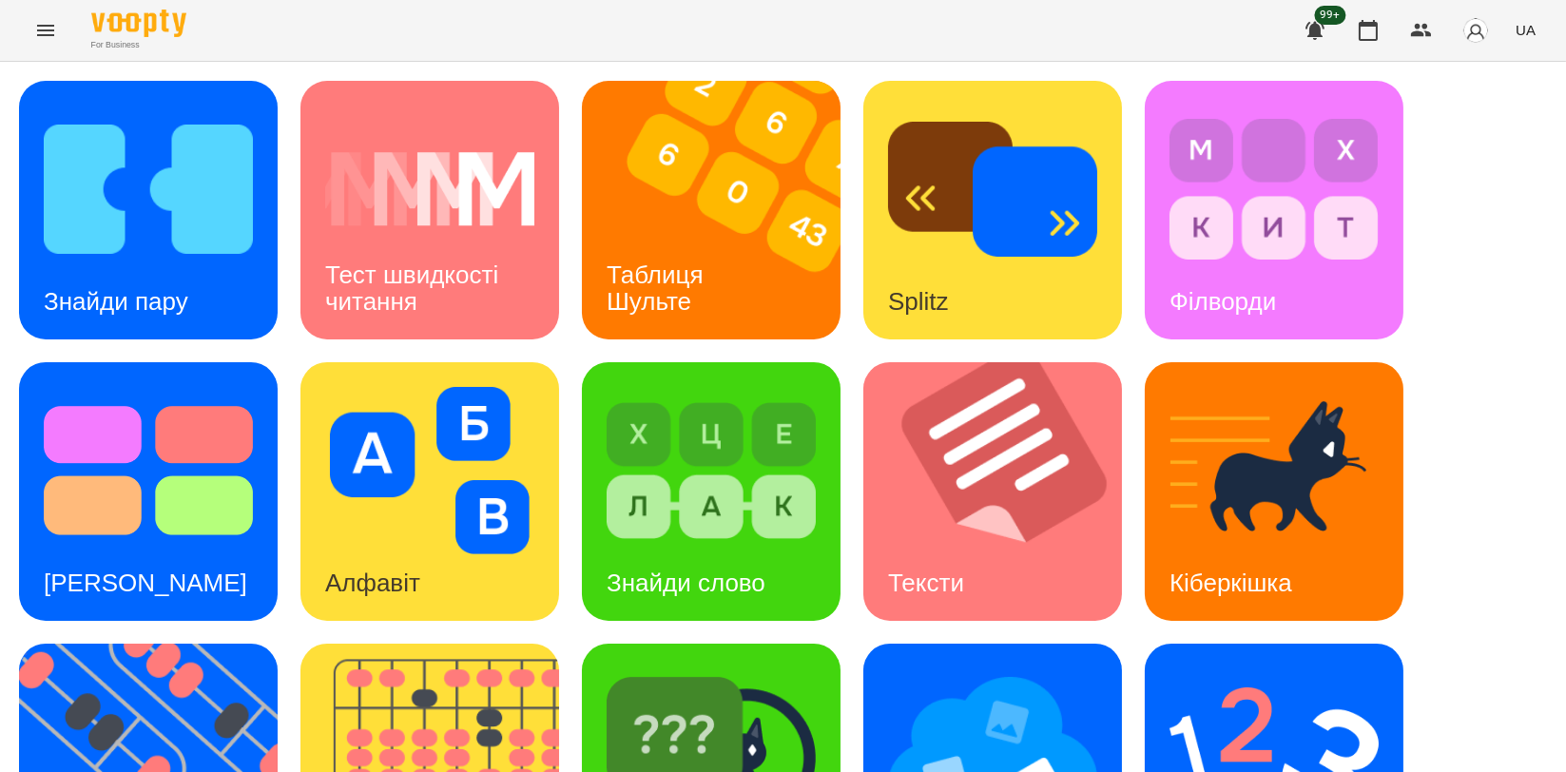
scroll to position [106, 0]
click at [728, 669] on img at bounding box center [711, 752] width 209 height 167
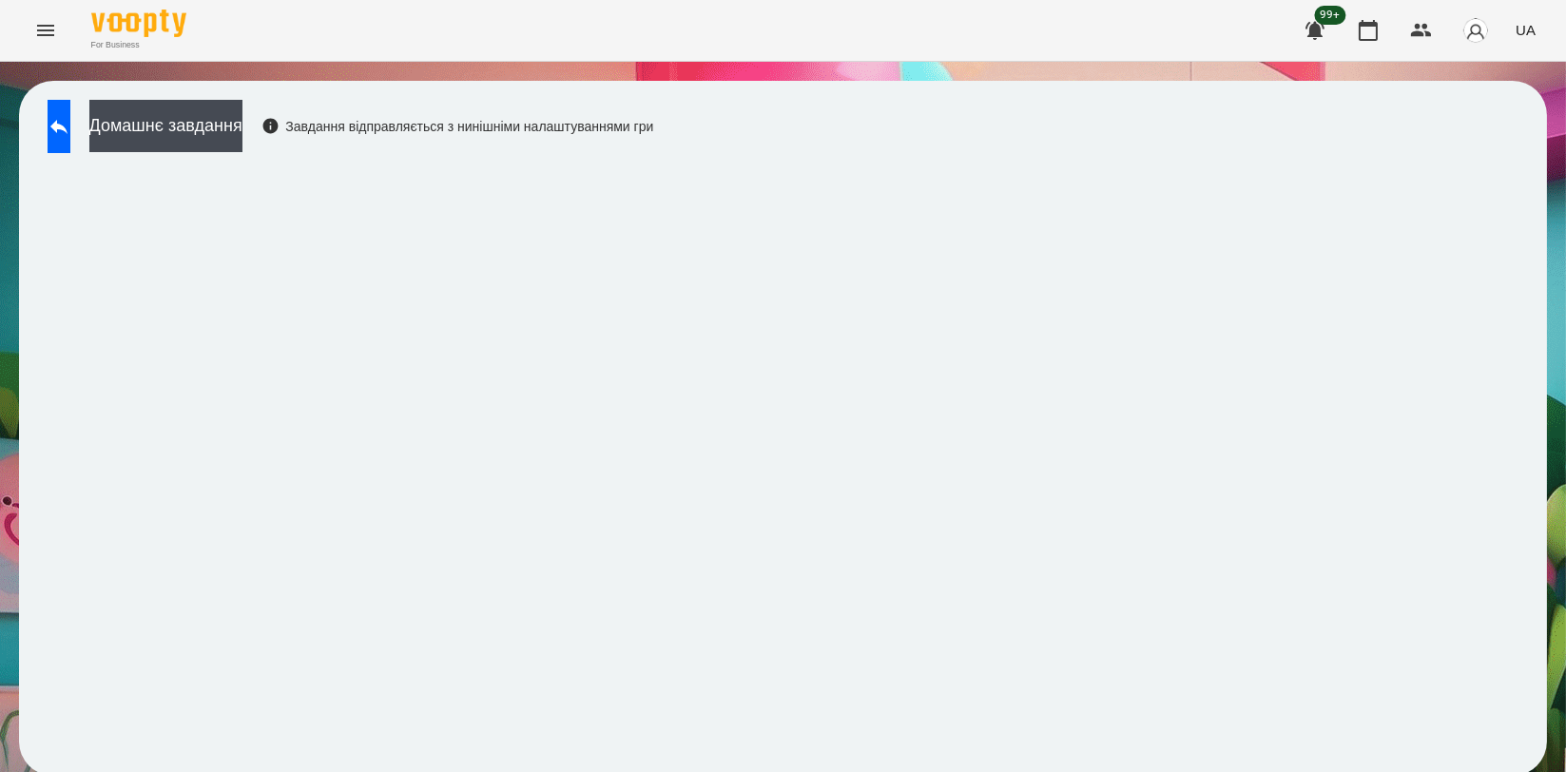
scroll to position [3, 0]
click at [70, 115] on icon at bounding box center [59, 126] width 23 height 23
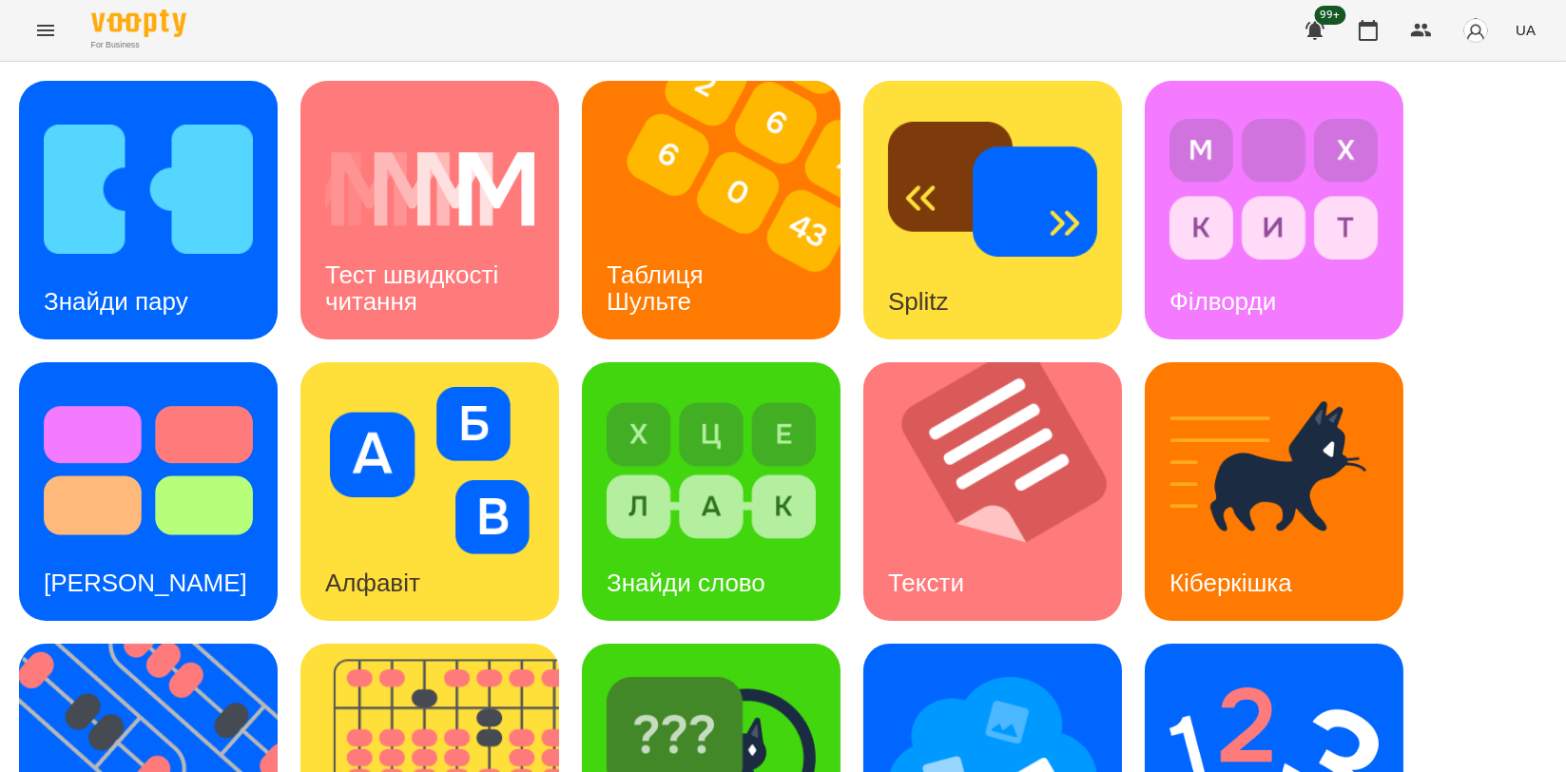
scroll to position [426, 0]
click at [970, 669] on img at bounding box center [992, 752] width 209 height 167
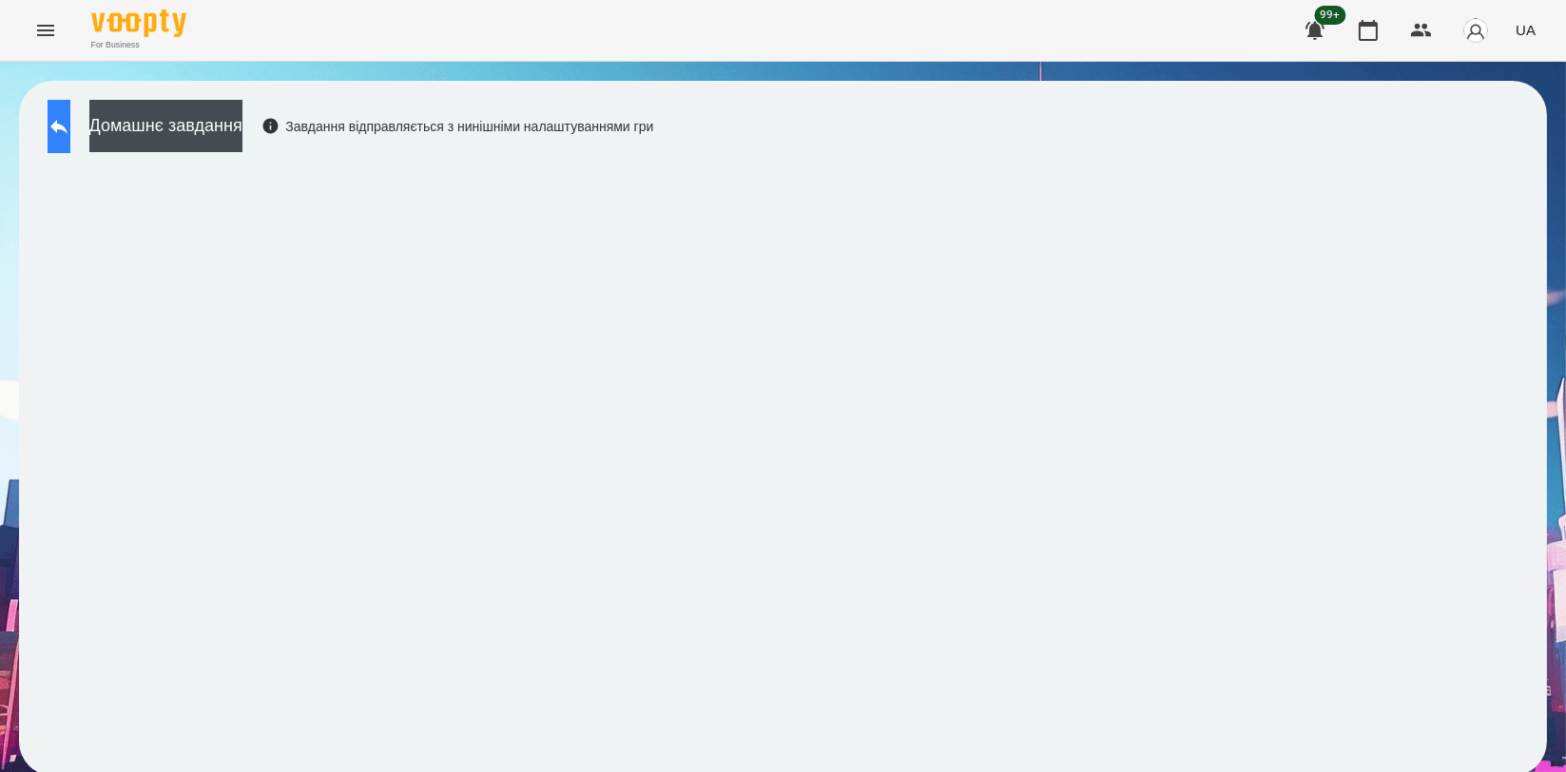
click at [70, 132] on button at bounding box center [59, 126] width 23 height 53
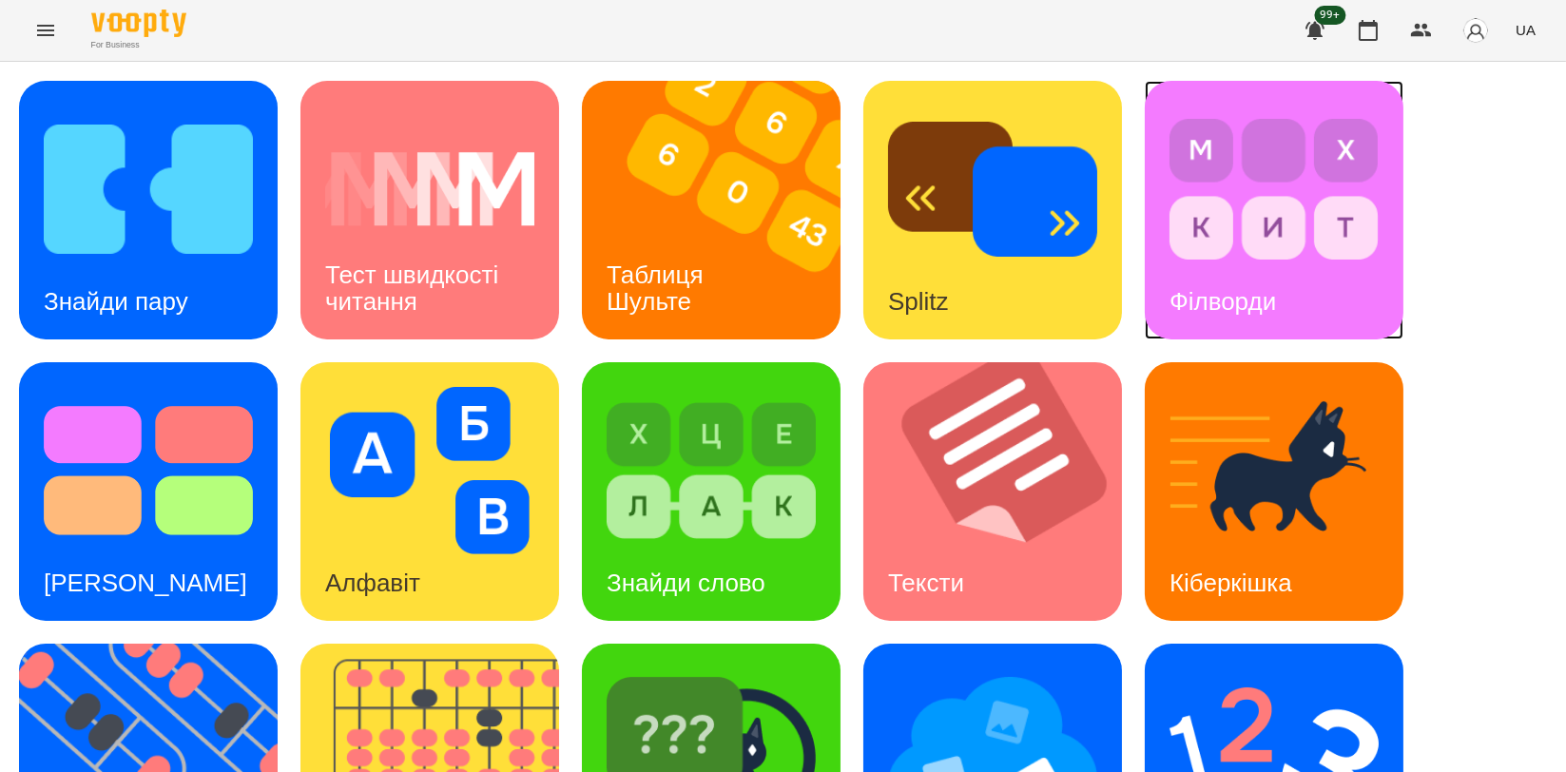
click at [1301, 278] on div "Філворди" at bounding box center [1223, 301] width 156 height 75
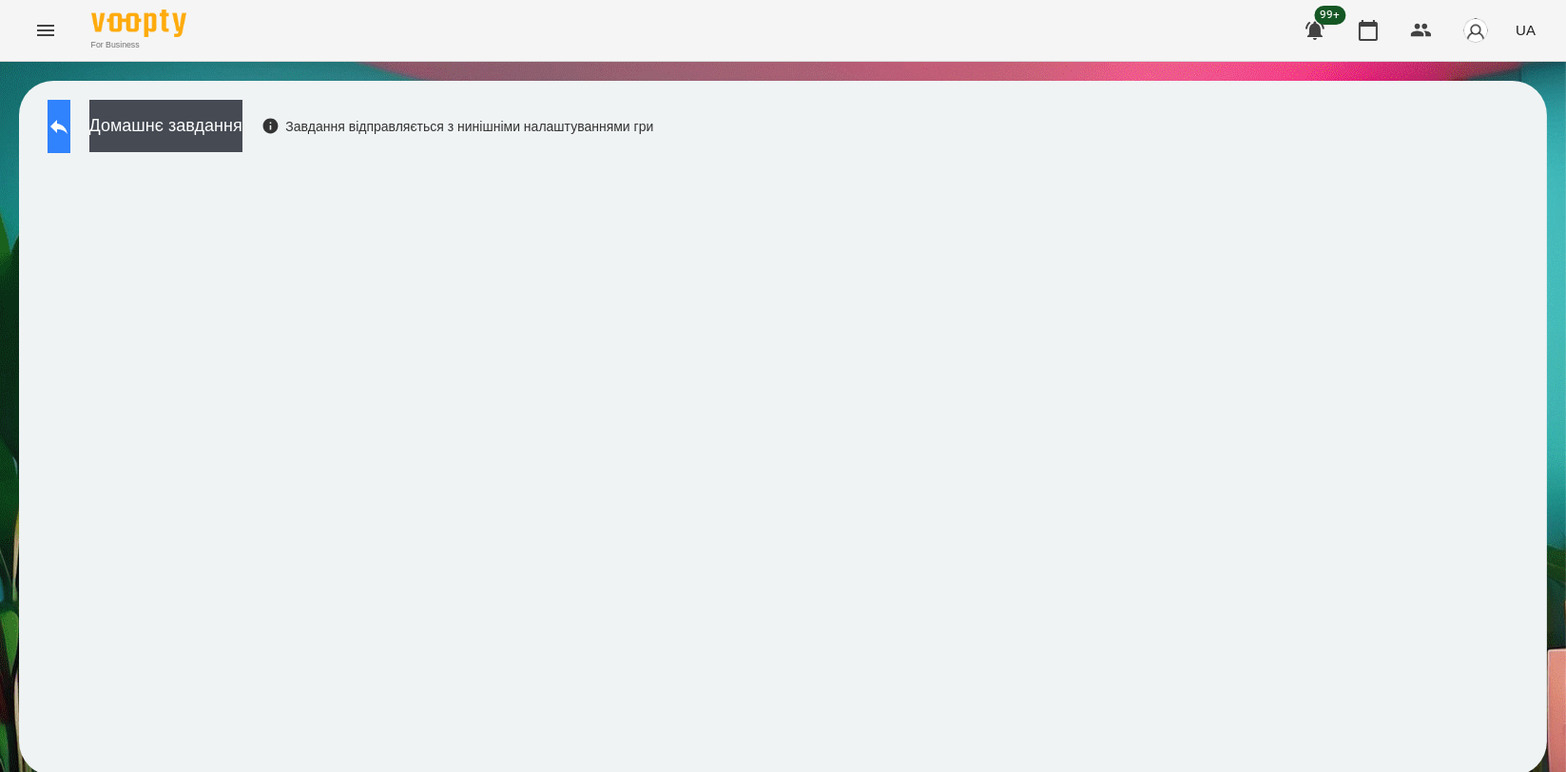
click at [68, 121] on icon at bounding box center [58, 127] width 17 height 14
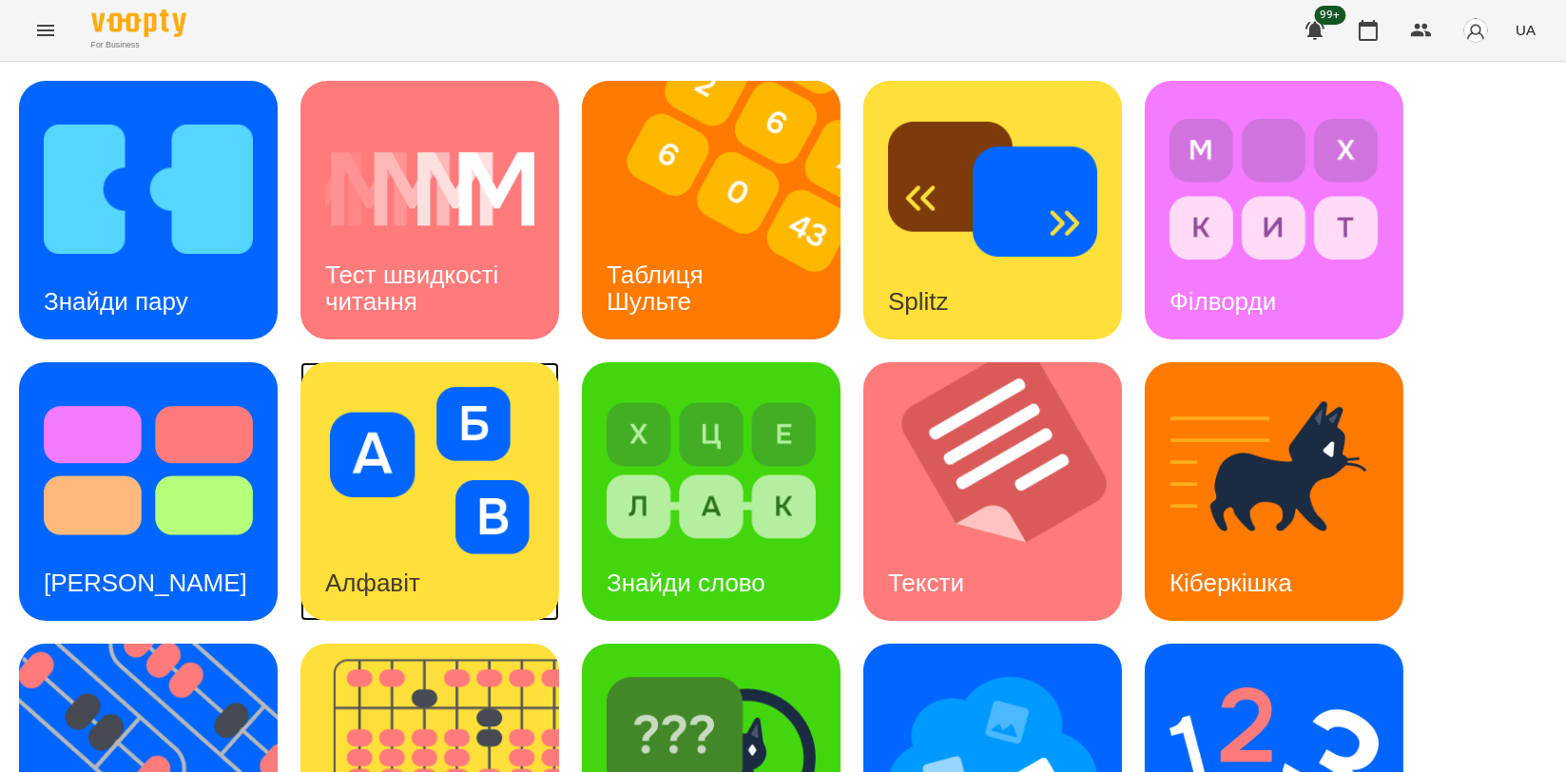
click at [356, 467] on img at bounding box center [429, 470] width 209 height 167
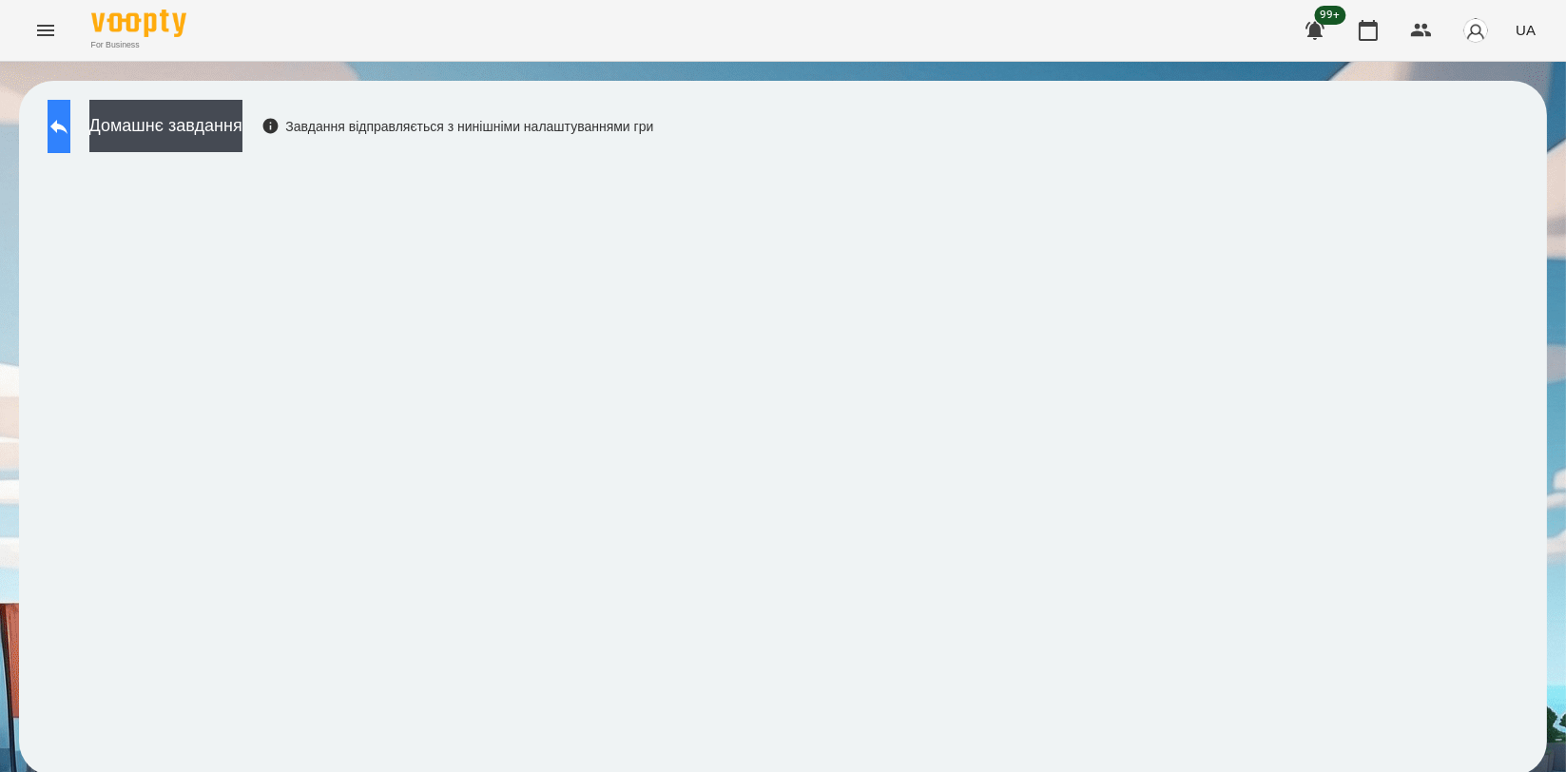
click at [70, 134] on button at bounding box center [59, 126] width 23 height 53
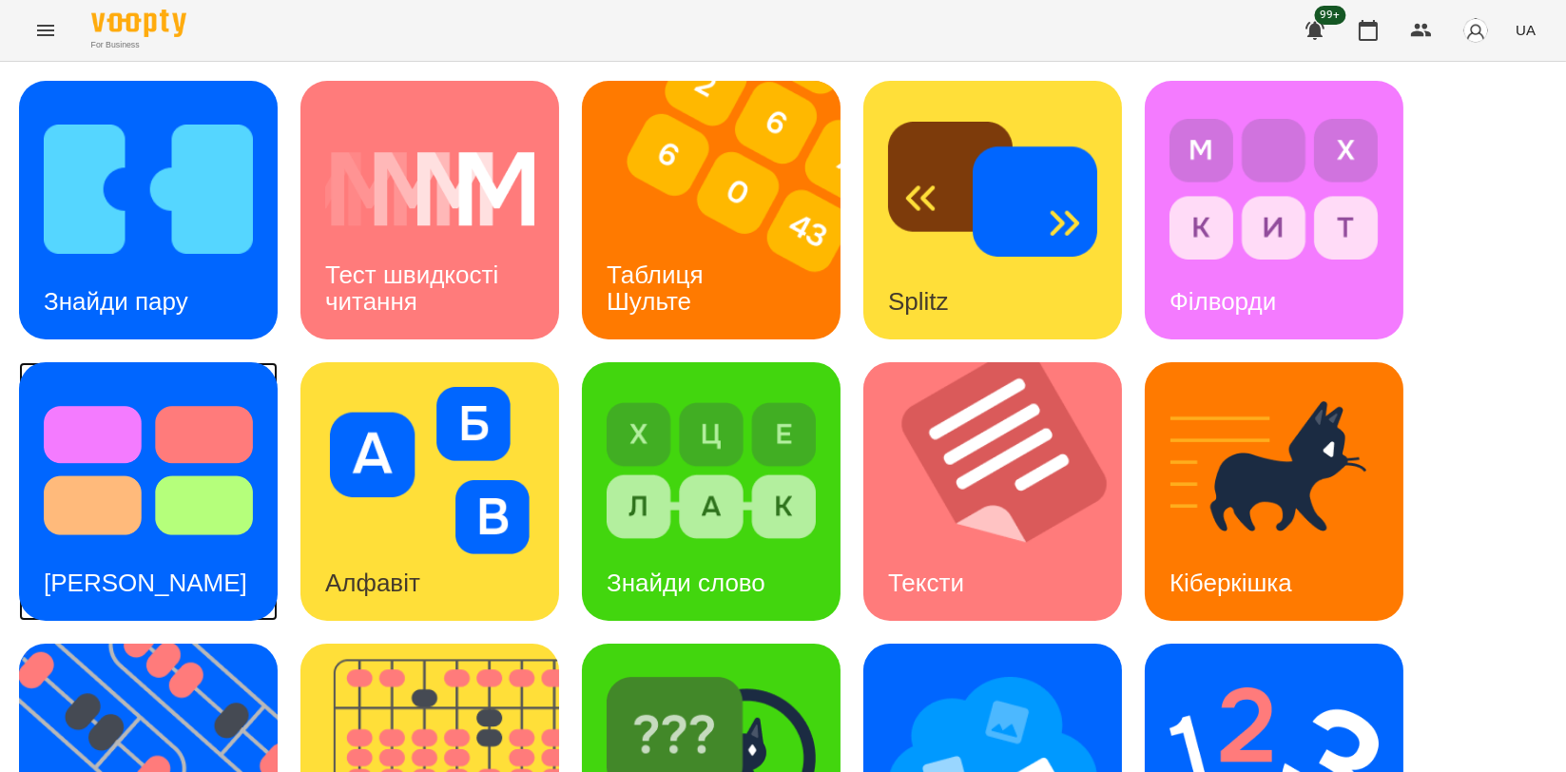
click at [201, 509] on img at bounding box center [148, 470] width 209 height 167
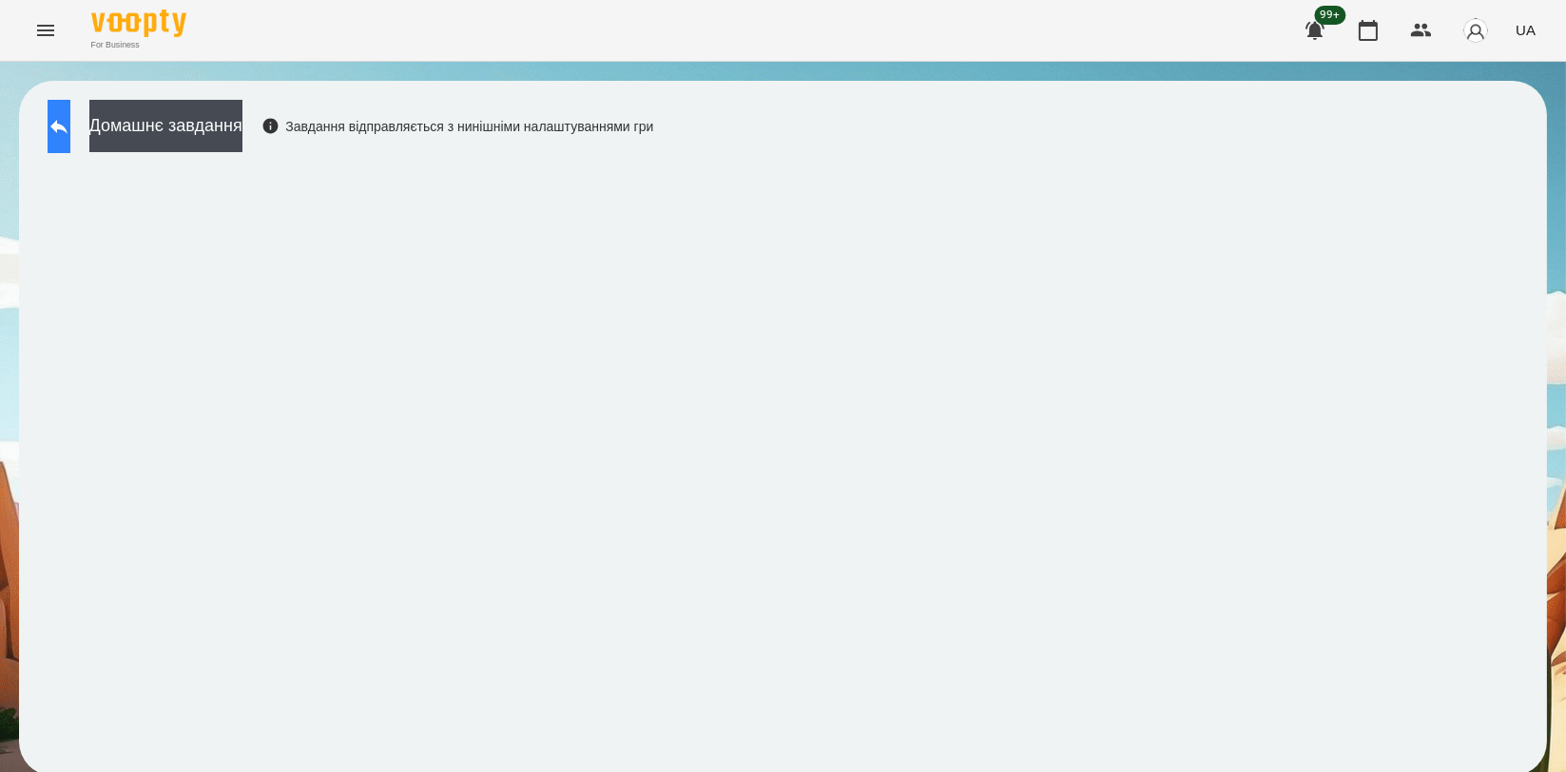
click at [70, 141] on button at bounding box center [59, 126] width 23 height 53
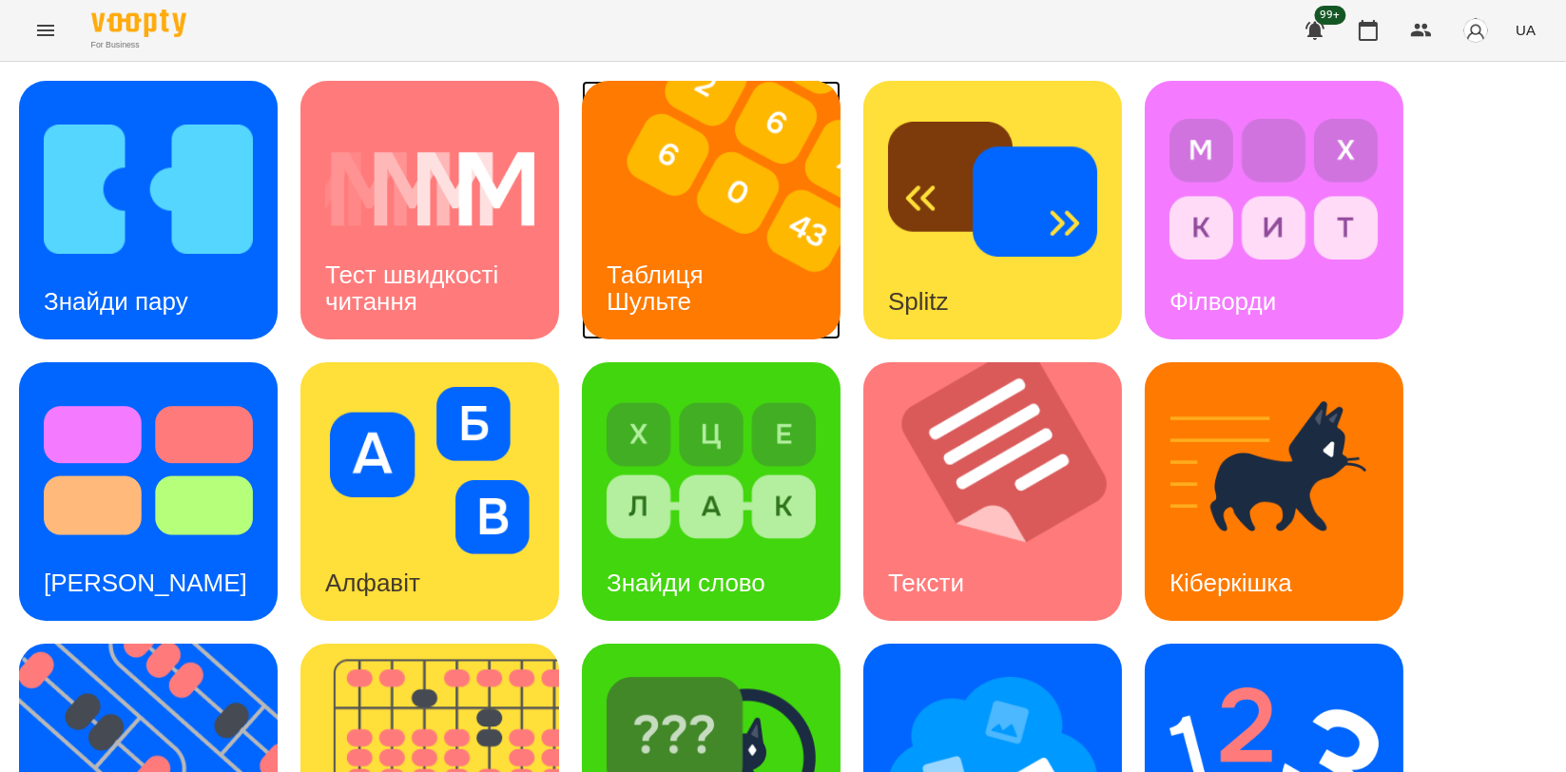
click at [709, 282] on h3 "Таблиця Шульте" at bounding box center [659, 288] width 104 height 54
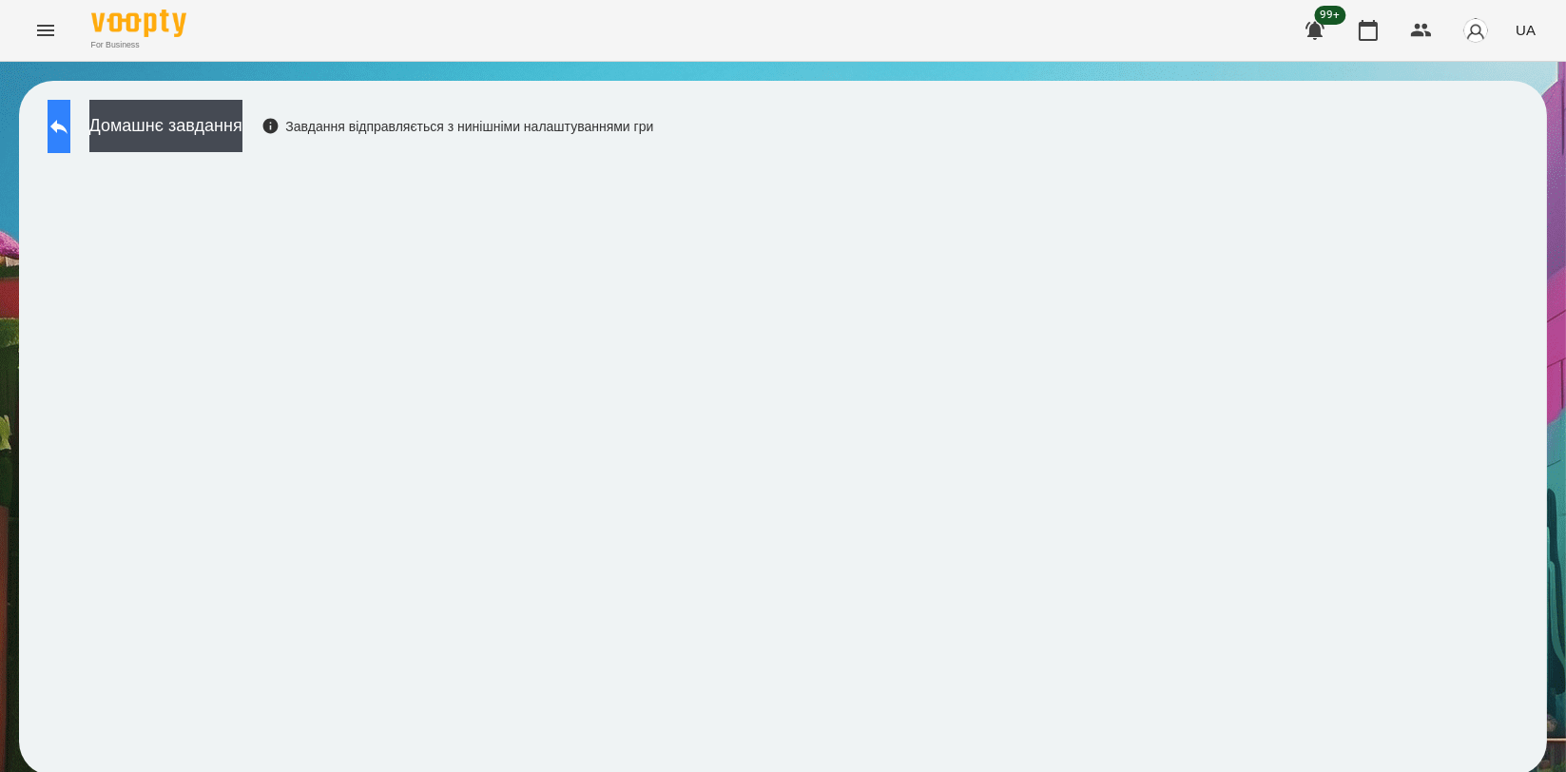
click at [70, 135] on button at bounding box center [59, 126] width 23 height 53
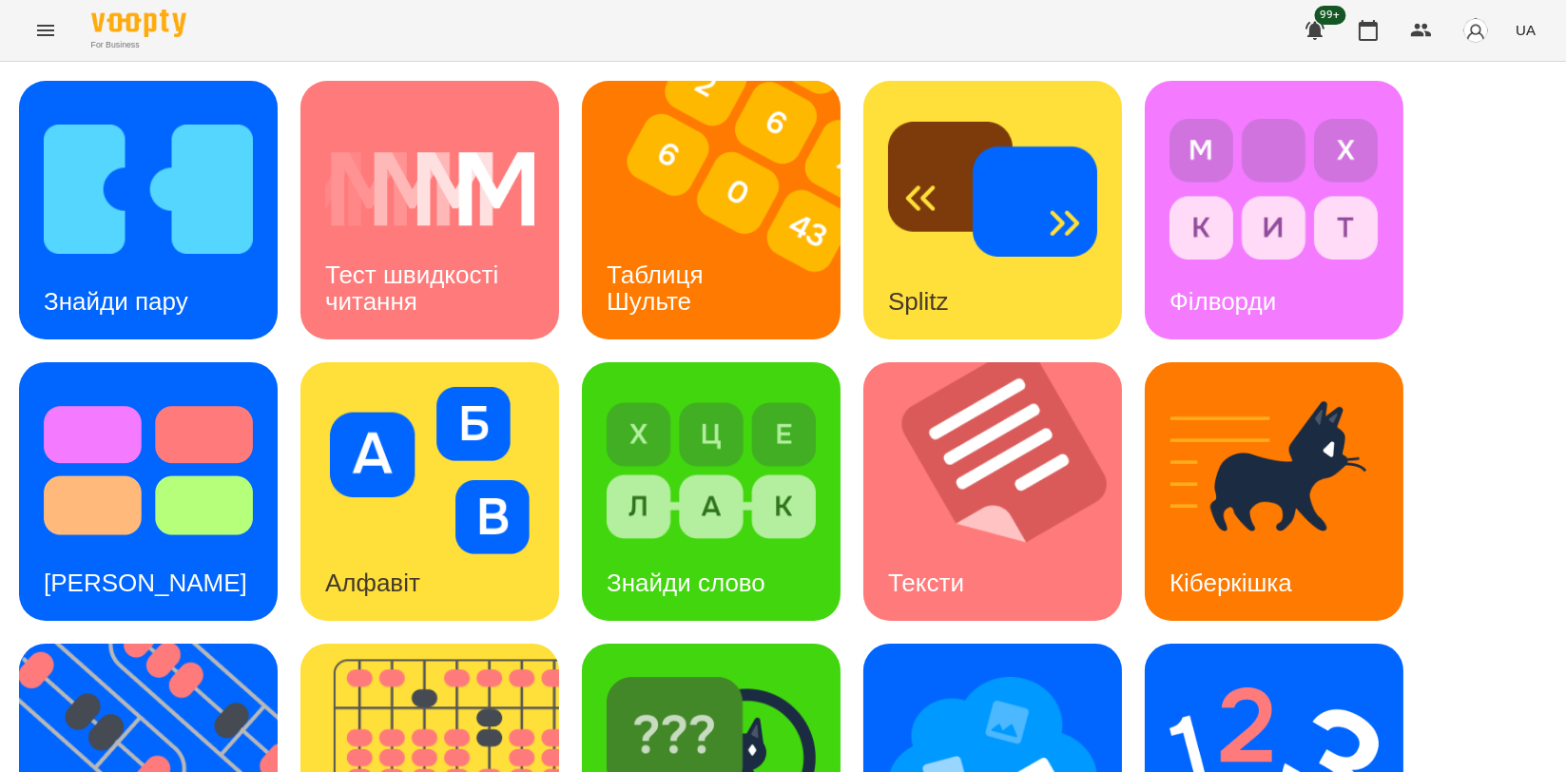
scroll to position [422, 0]
click at [672, 669] on img at bounding box center [711, 752] width 209 height 167
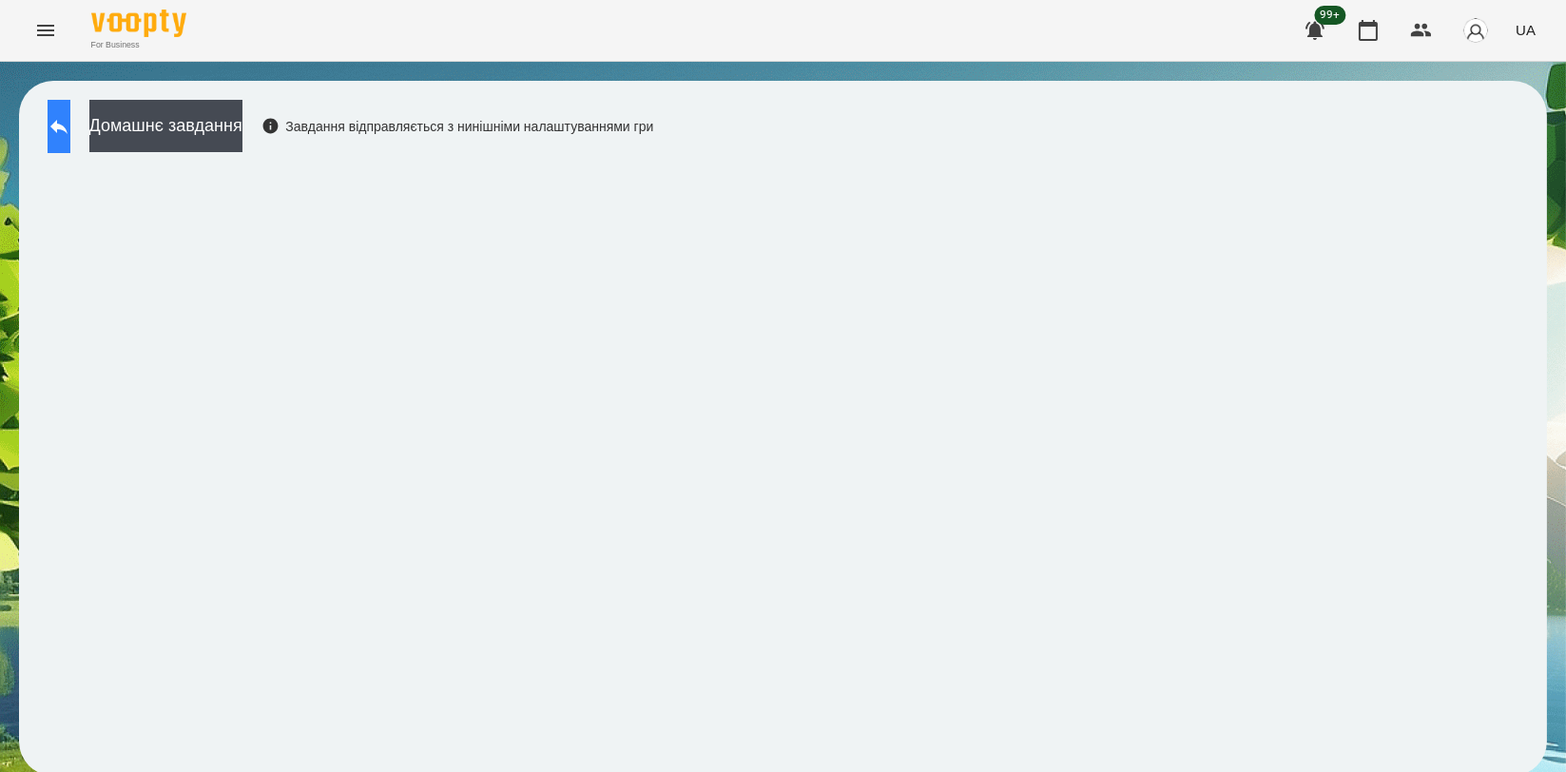
click at [70, 135] on icon at bounding box center [59, 126] width 23 height 23
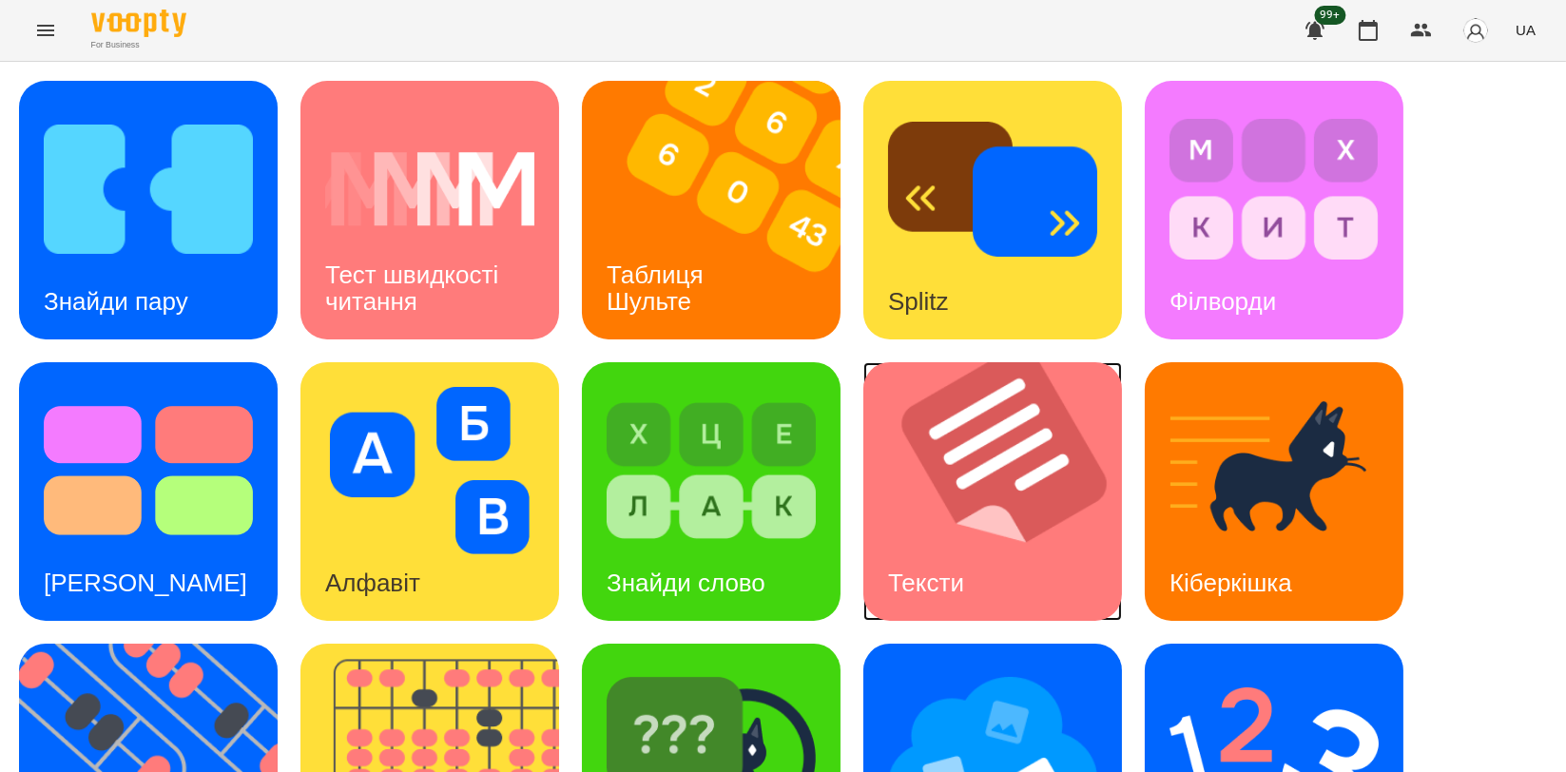
click at [1018, 500] on img at bounding box center [1005, 491] width 282 height 259
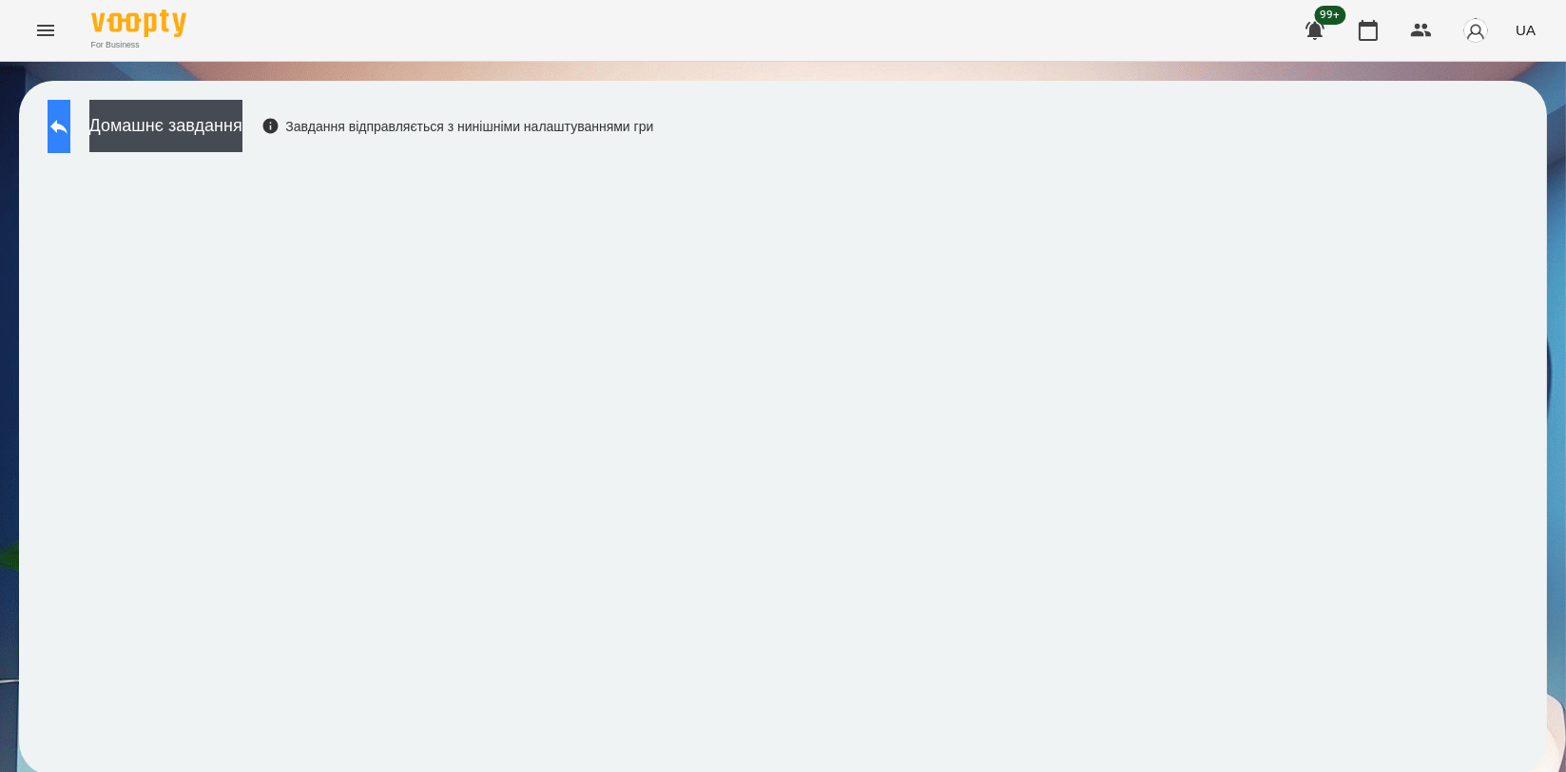
click at [70, 146] on button at bounding box center [59, 126] width 23 height 53
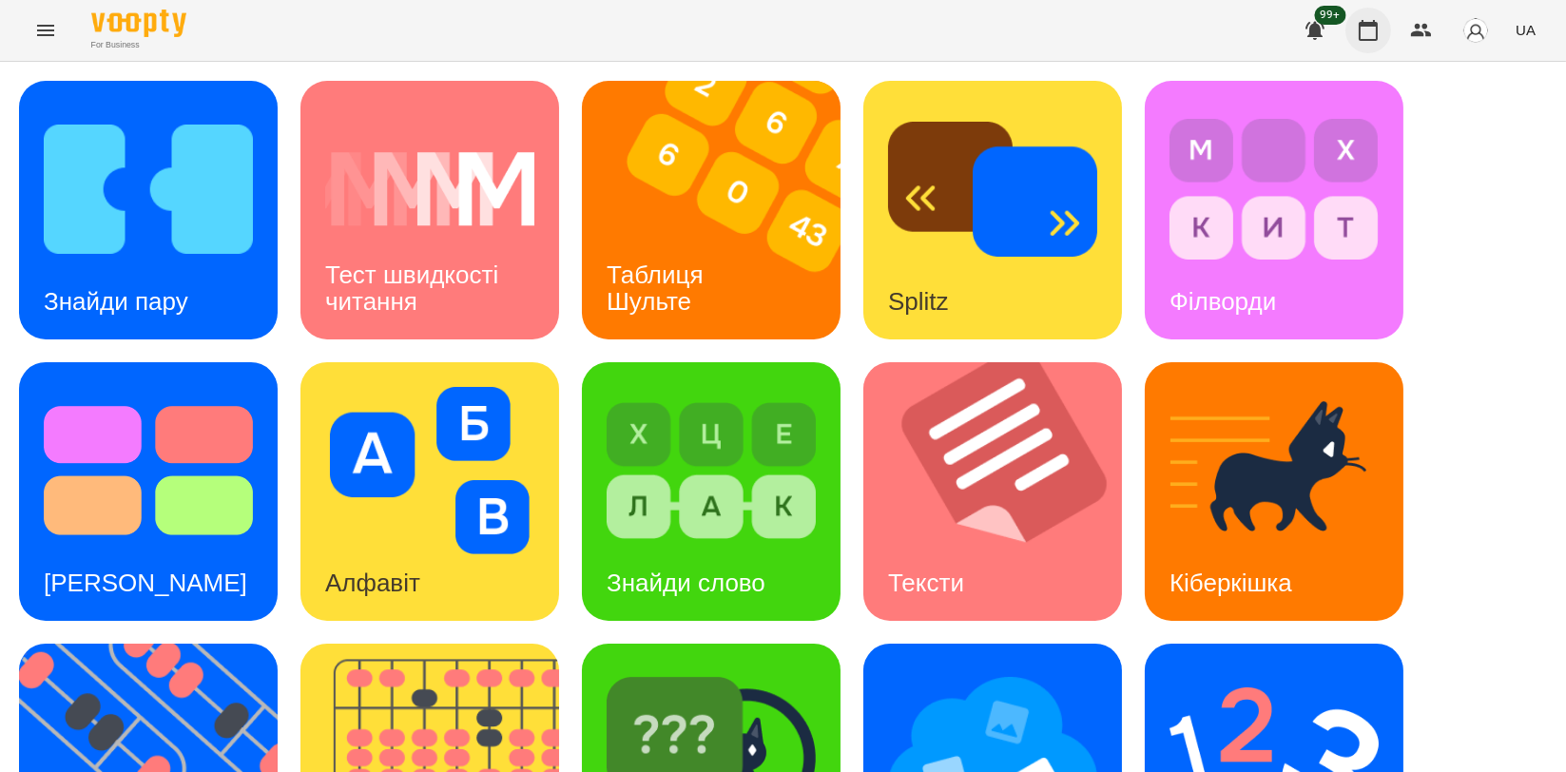
click at [1359, 29] on icon "button" at bounding box center [1368, 30] width 23 height 23
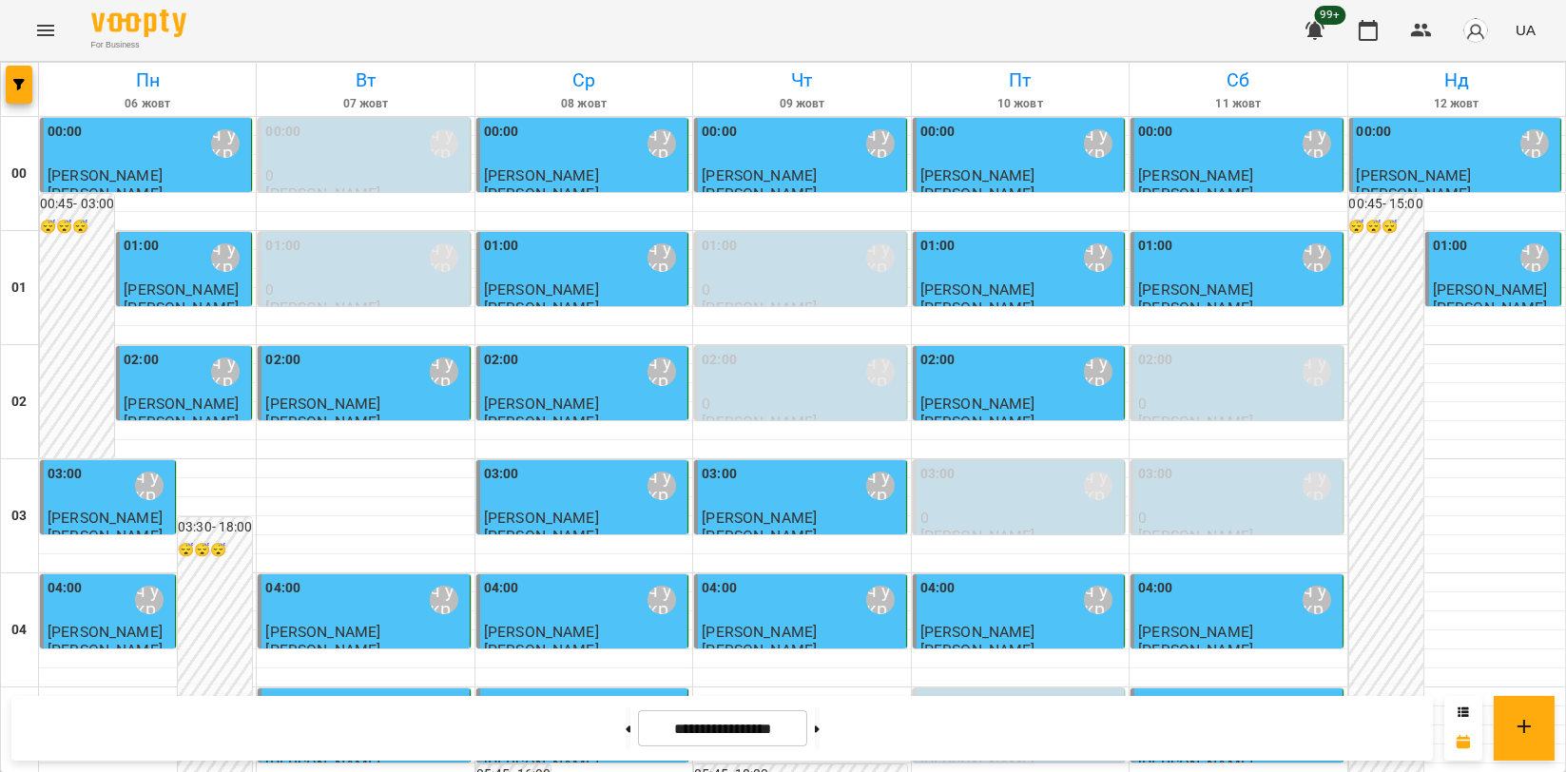
scroll to position [845, 0]
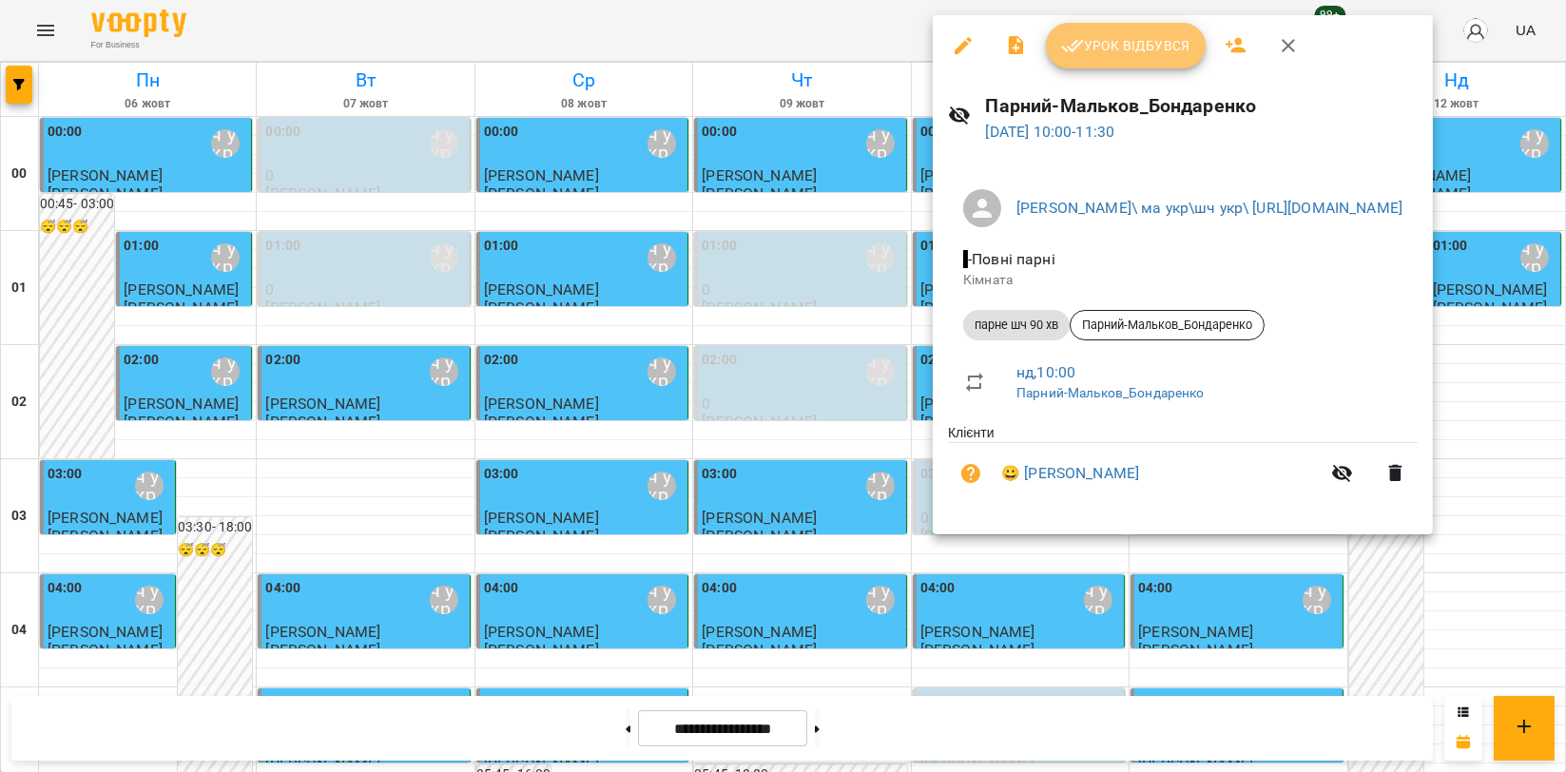
click at [1169, 44] on span "Урок відбувся" at bounding box center [1125, 45] width 129 height 23
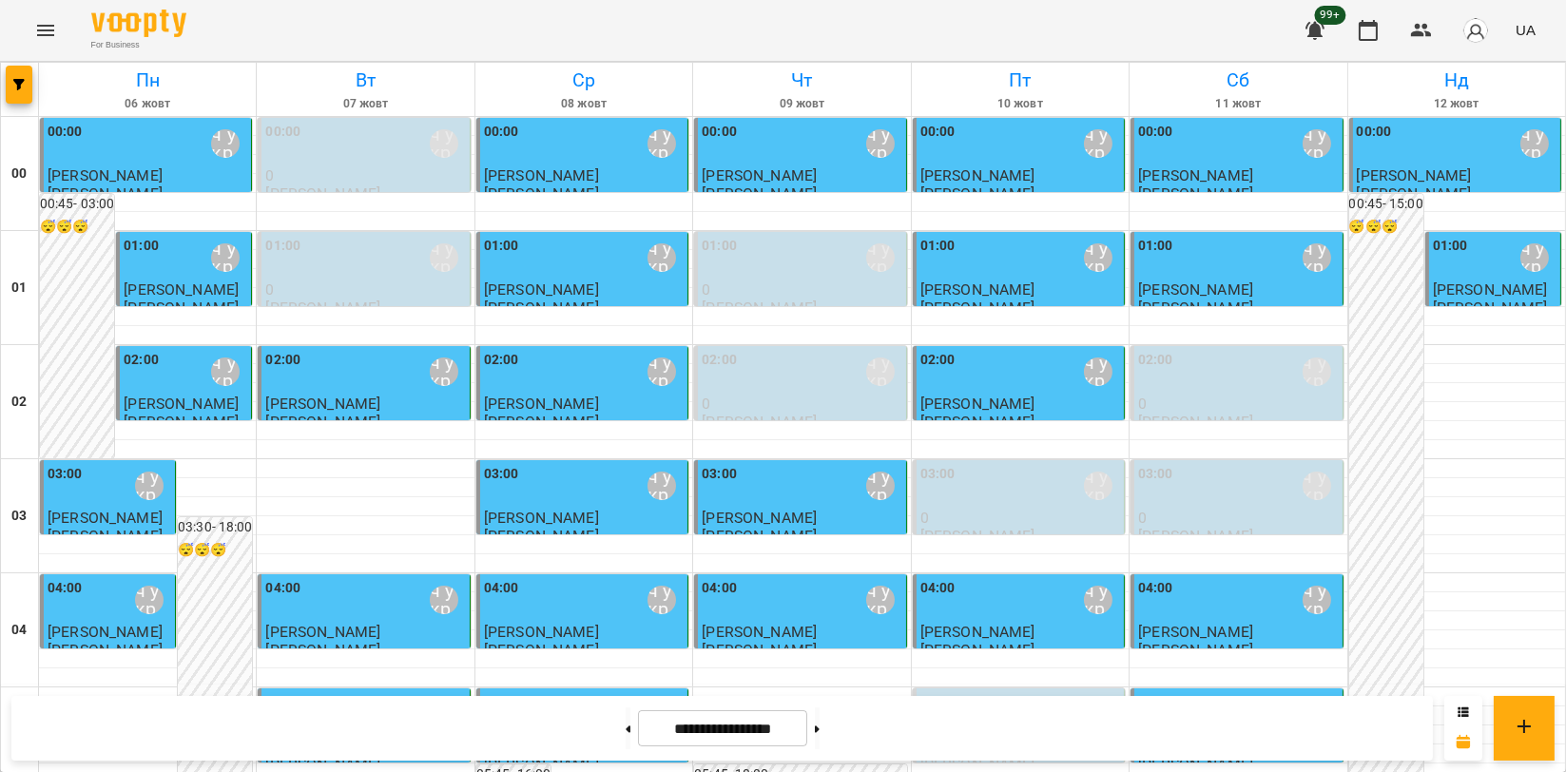
scroll to position [2113, 0]
